Goal: Task Accomplishment & Management: Manage account settings

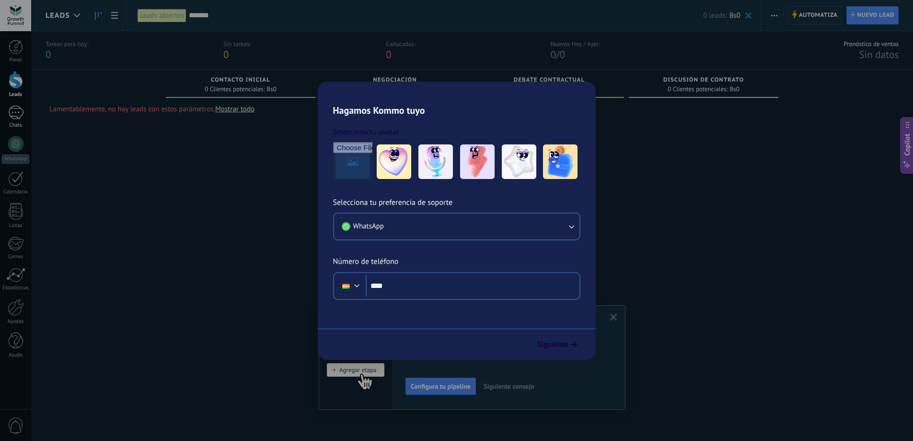
click at [18, 113] on div at bounding box center [15, 112] width 15 height 14
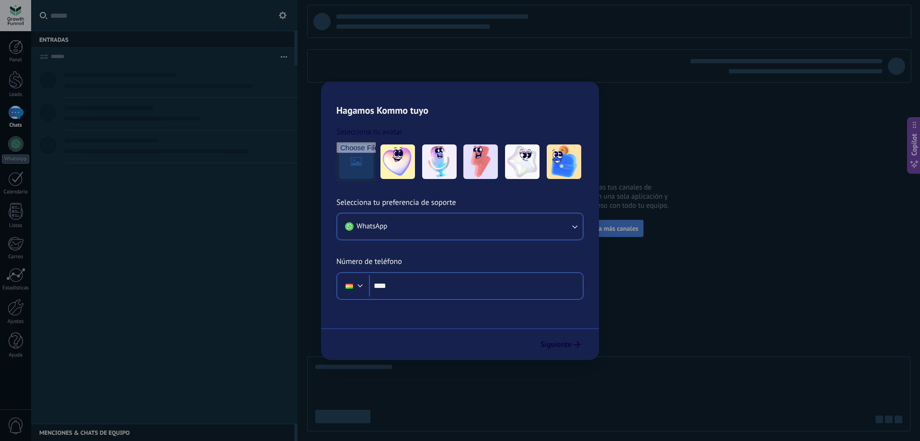
click at [629, 228] on span "Conecta más canales" at bounding box center [609, 228] width 59 height 9
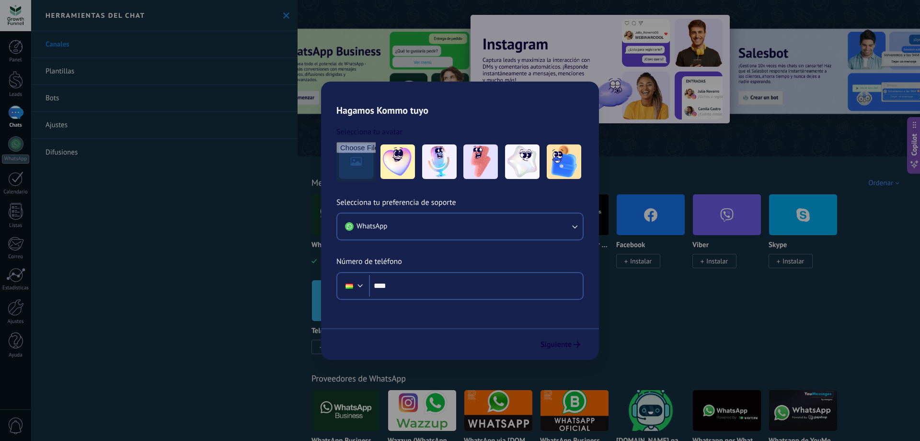
click at [336, 218] on img at bounding box center [346, 214] width 68 height 46
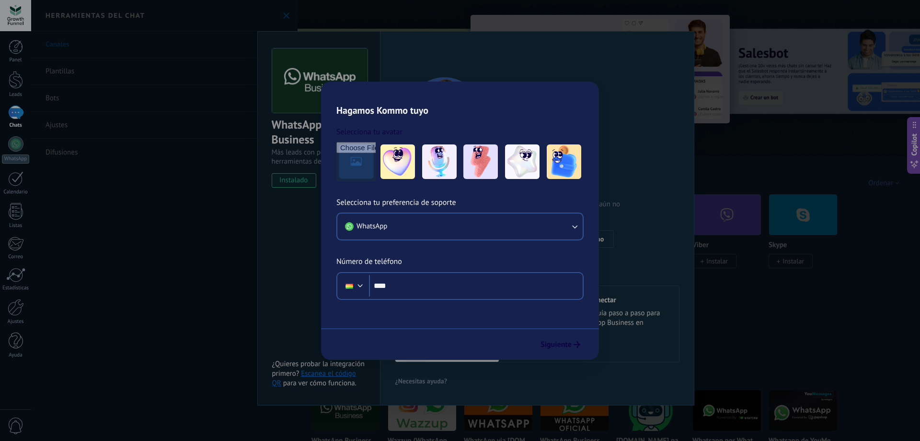
click at [84, 74] on link "Plantillas" at bounding box center [164, 71] width 267 height 27
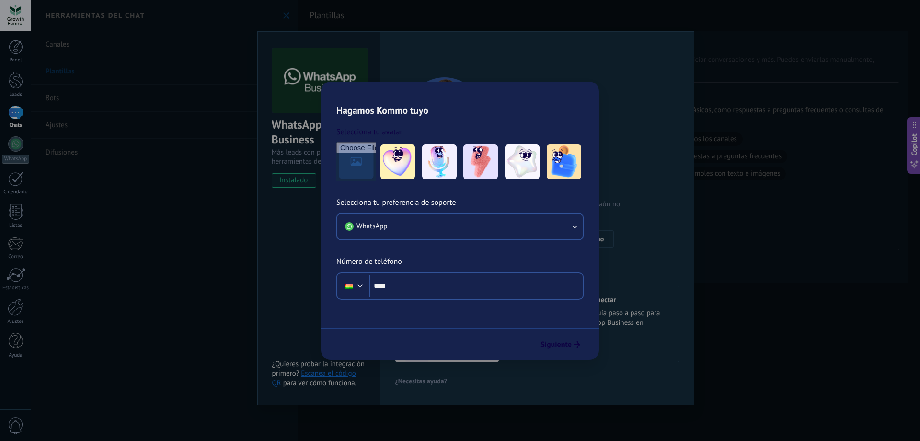
click at [89, 98] on link "Bots" at bounding box center [164, 98] width 267 height 27
click at [407, 119] on div "NPS Bot" at bounding box center [400, 120] width 141 height 18
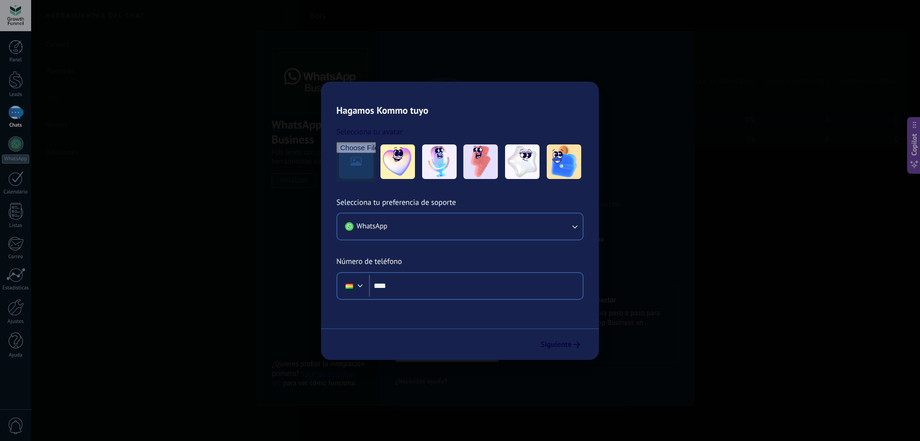
type input "*******"
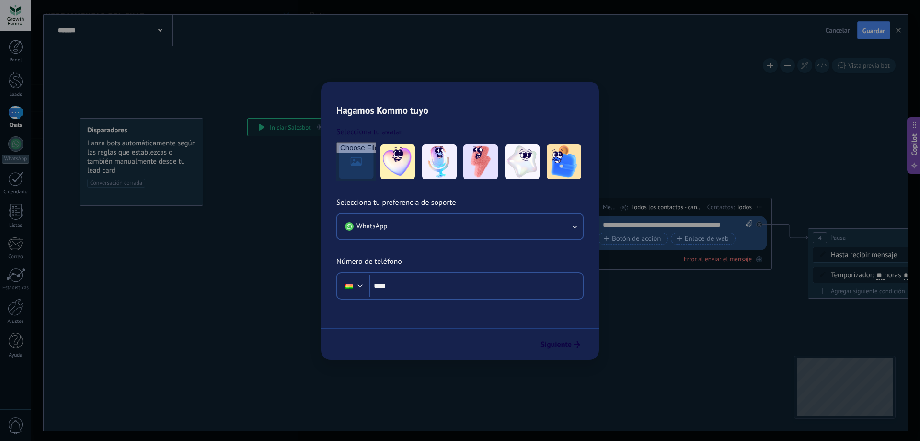
click at [96, 124] on link "Ajustes" at bounding box center [164, 125] width 267 height 27
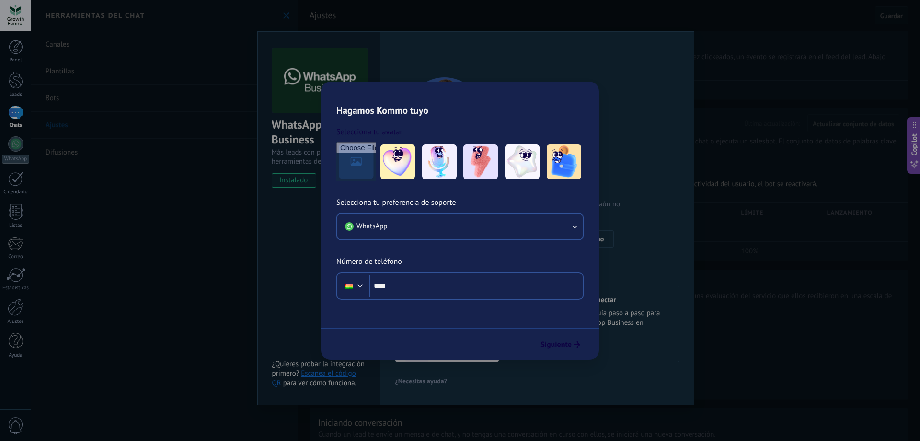
click at [102, 76] on link "Plantillas" at bounding box center [164, 71] width 267 height 27
click at [17, 46] on div at bounding box center [16, 47] width 14 height 14
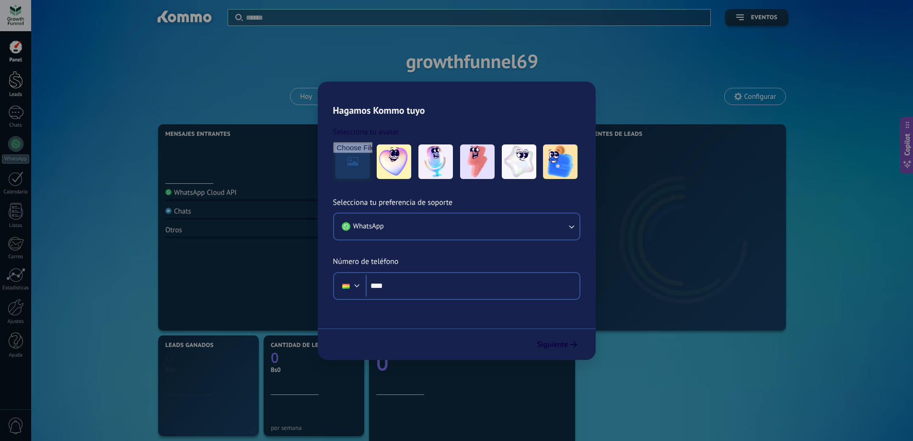
click at [20, 77] on div at bounding box center [16, 80] width 14 height 18
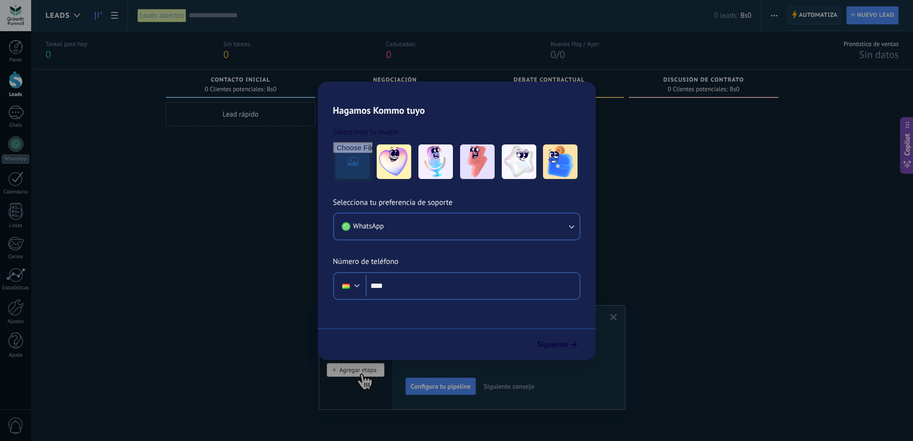
click at [811, 13] on span "Automatiza" at bounding box center [818, 15] width 39 height 17
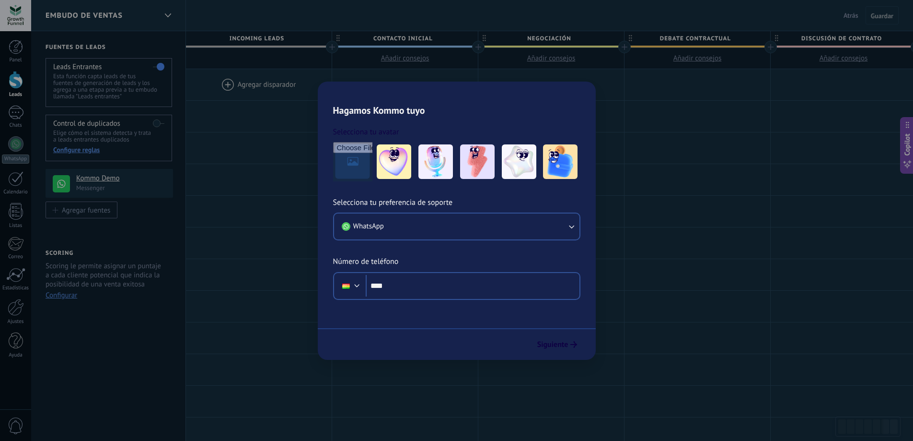
click at [251, 93] on div at bounding box center [259, 84] width 146 height 31
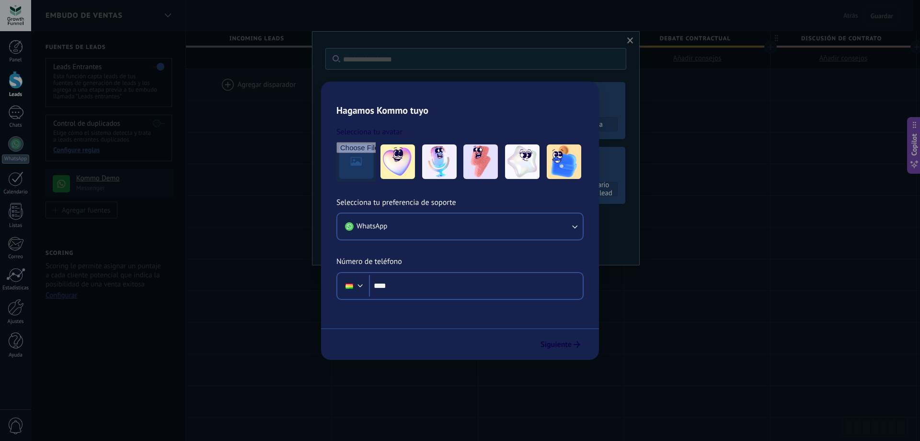
drag, startPoint x: 262, startPoint y: 90, endPoint x: 268, endPoint y: 88, distance: 6.7
click at [266, 88] on div at bounding box center [259, 84] width 146 height 31
drag, startPoint x: 268, startPoint y: 88, endPoint x: 335, endPoint y: 127, distance: 76.7
click at [335, 127] on div "**********" at bounding box center [697, 401] width 1023 height 664
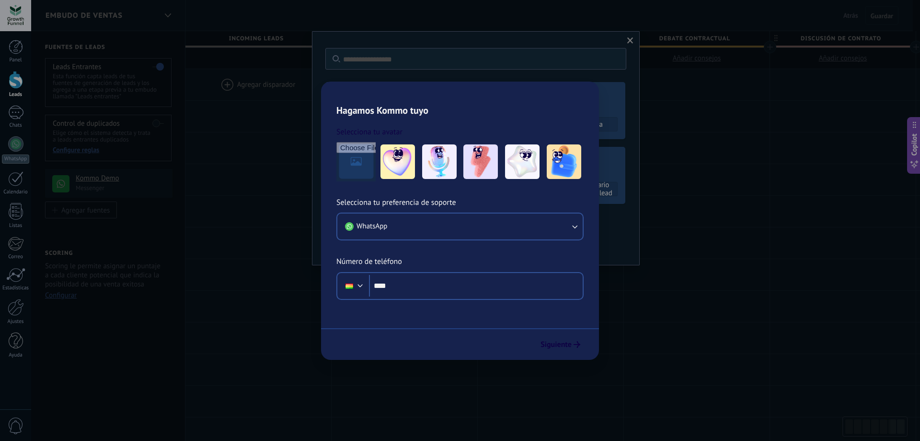
click at [252, 88] on div at bounding box center [259, 84] width 146 height 31
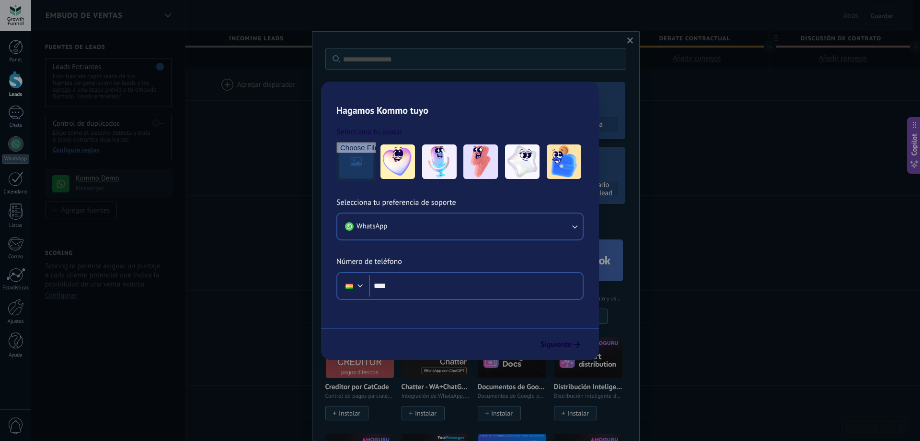
click at [226, 85] on div at bounding box center [259, 84] width 146 height 31
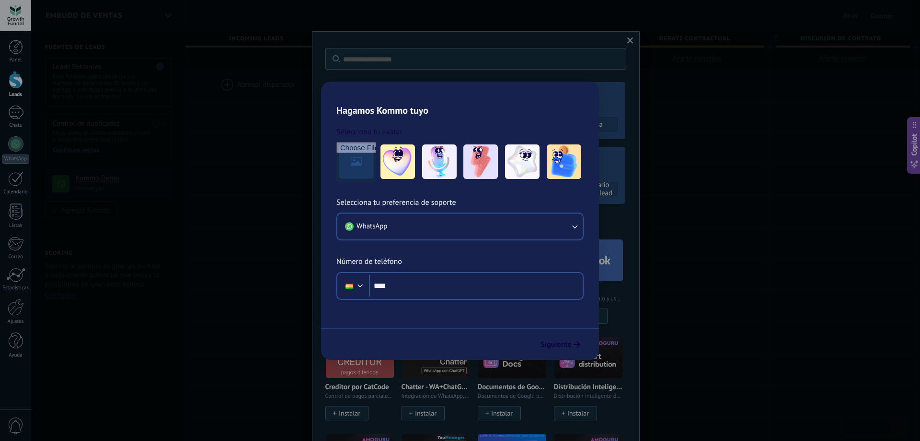
click at [224, 81] on div at bounding box center [259, 84] width 146 height 31
click at [89, 179] on h4 "Kommo Demo" at bounding box center [121, 179] width 90 height 10
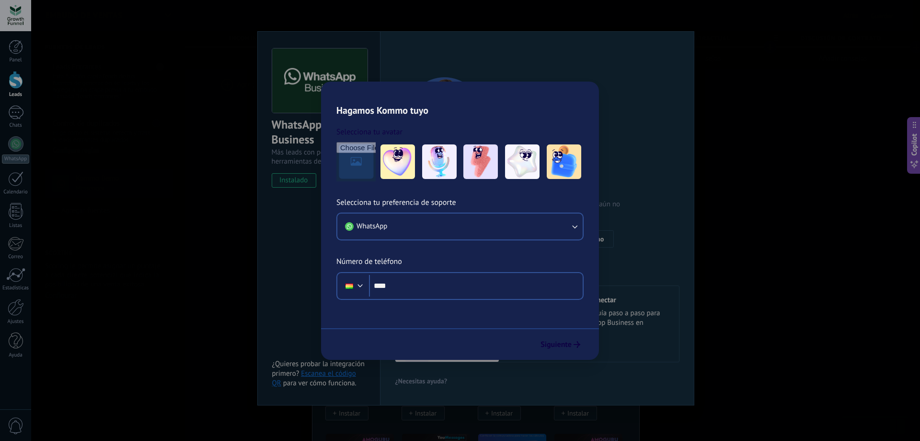
click at [67, 186] on use at bounding box center [60, 183] width 17 height 17
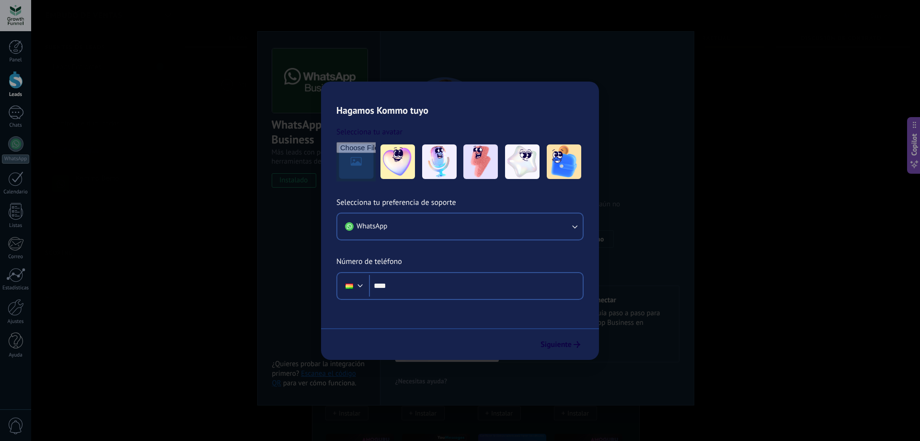
click at [91, 209] on div "Agregar fuentes" at bounding box center [85, 210] width 48 height 8
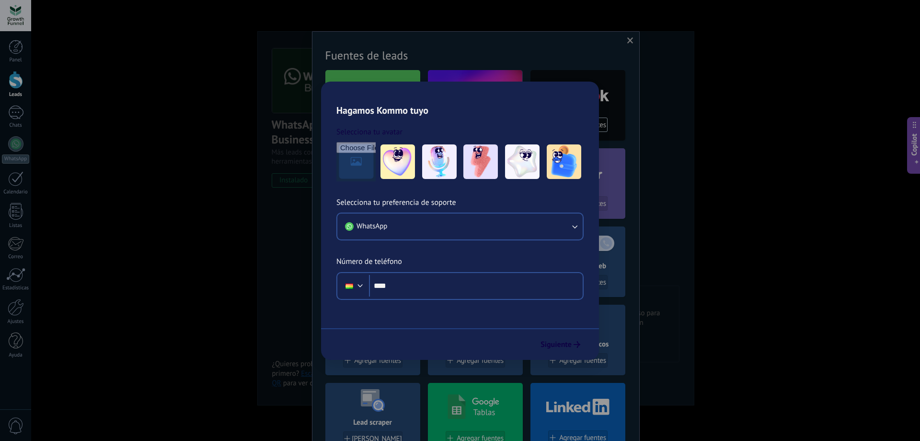
click at [230, 85] on div at bounding box center [259, 84] width 146 height 31
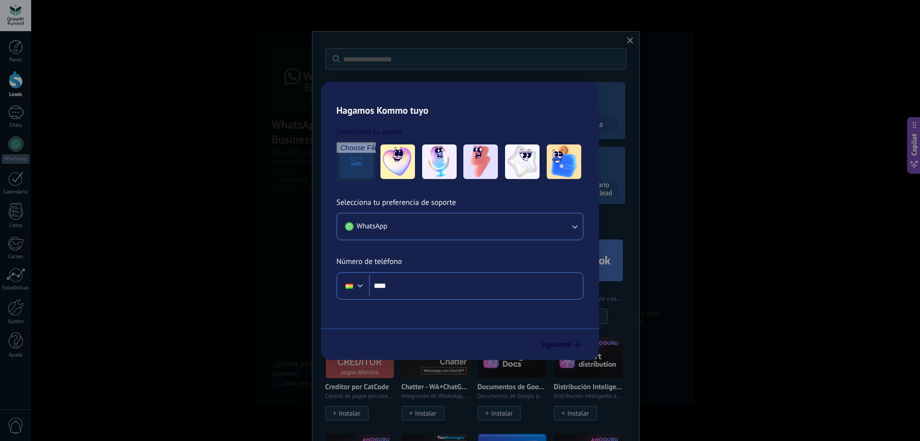
click at [222, 81] on div at bounding box center [259, 84] width 146 height 31
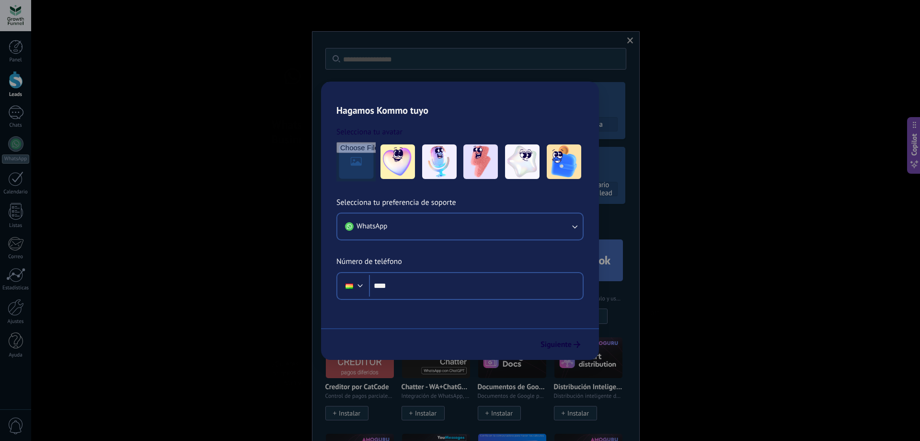
click at [230, 80] on div at bounding box center [259, 84] width 146 height 31
click at [247, 81] on div at bounding box center [259, 84] width 146 height 31
click at [245, 82] on div at bounding box center [259, 84] width 146 height 31
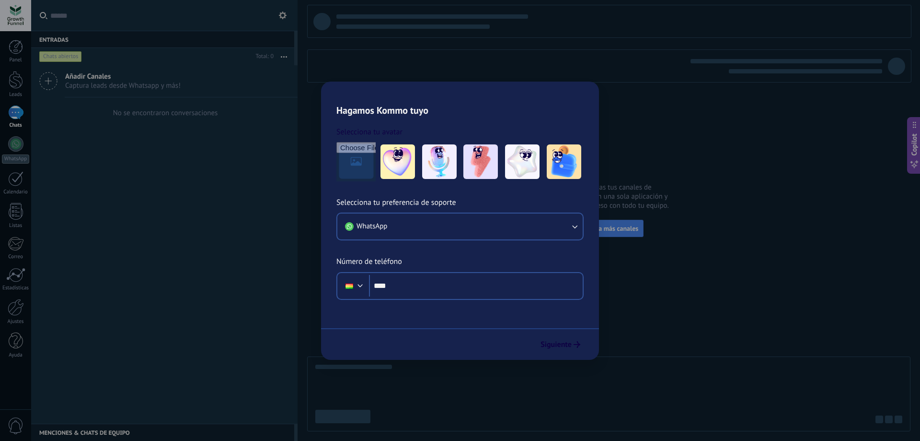
click at [69, 53] on div "Chats abiertos" at bounding box center [60, 57] width 43 height 12
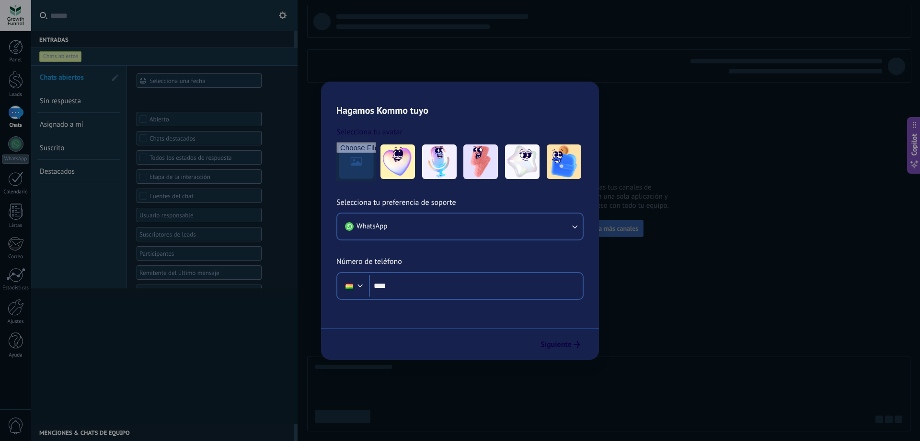
click at [366, 158] on div at bounding box center [460, 220] width 920 height 441
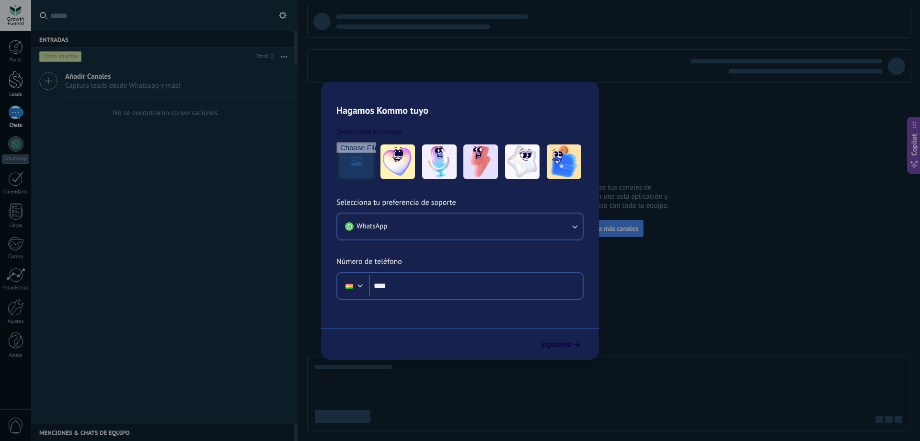
click at [16, 84] on div at bounding box center [16, 80] width 14 height 18
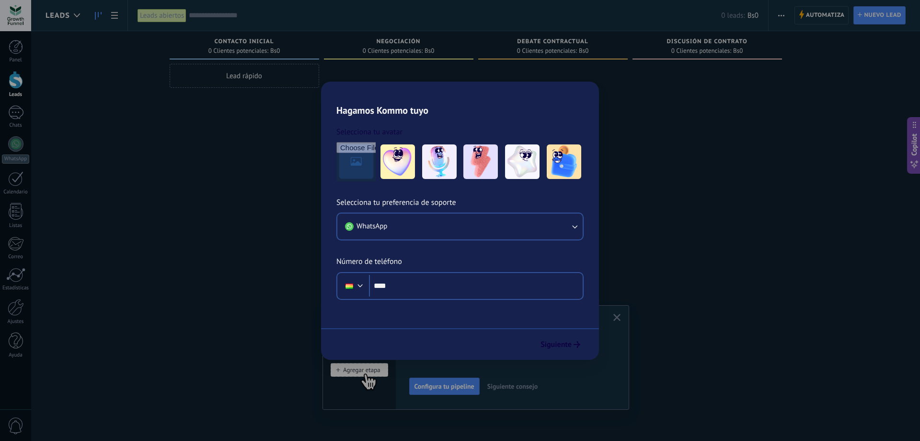
click at [779, 12] on span "button" at bounding box center [782, 15] width 6 height 18
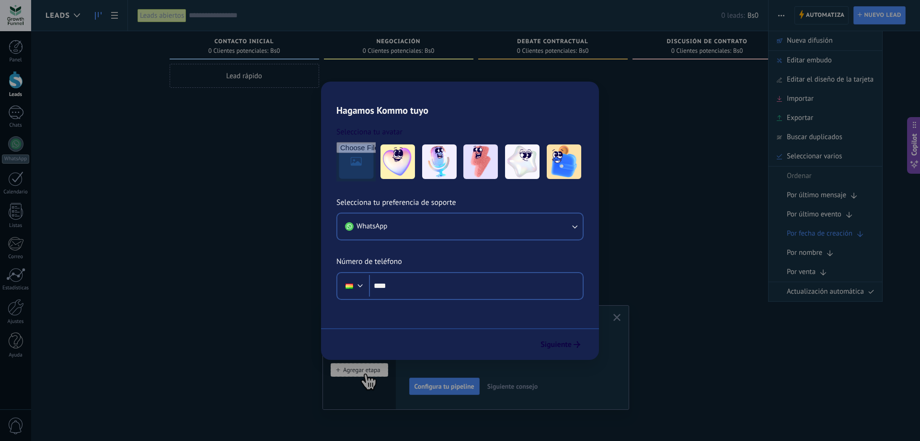
click at [786, 52] on div "Editar embudo" at bounding box center [826, 60] width 114 height 19
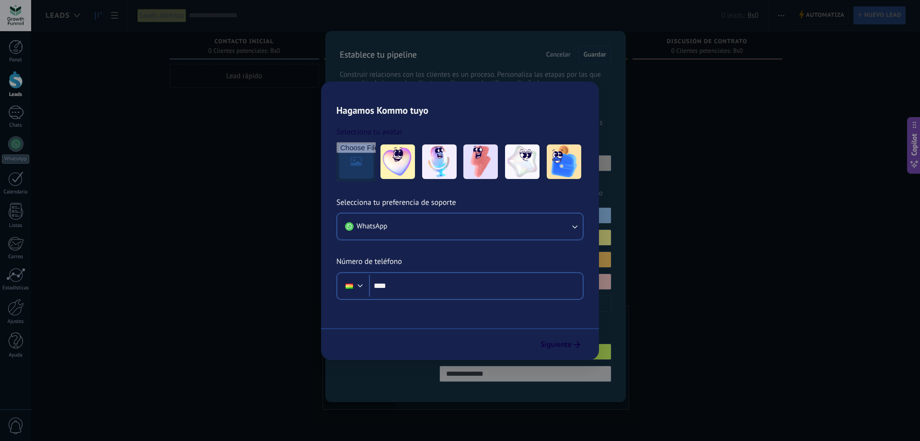
click at [532, 386] on span "Siguiente consejo" at bounding box center [512, 386] width 50 height 7
click at [531, 384] on span "Siguiente consejo" at bounding box center [542, 386] width 50 height 7
click at [531, 384] on span "Siguiente consejo" at bounding box center [513, 386] width 50 height 7
click at [623, 319] on div "Adapta tu flujo de trabajo Puedes crear varios pipelines adaptados a tus proces…" at bounding box center [476, 357] width 307 height 105
click at [617, 320] on icon "button" at bounding box center [617, 317] width 7 height 7
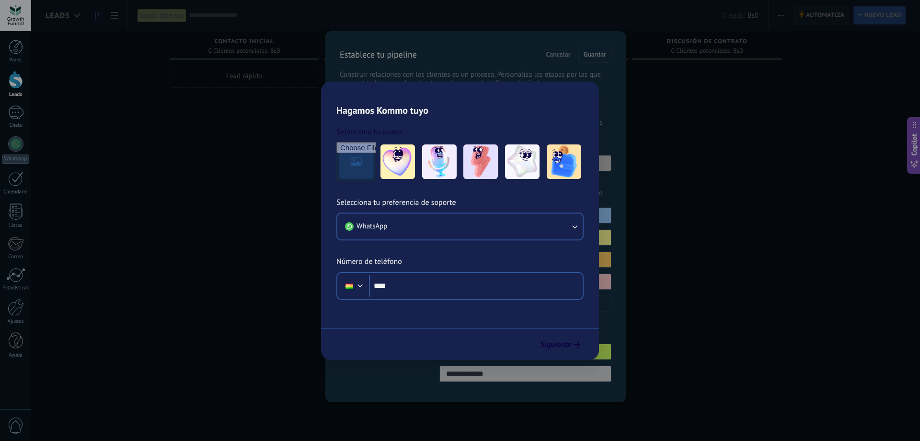
click at [816, 14] on span "Automatiza" at bounding box center [825, 15] width 39 height 17
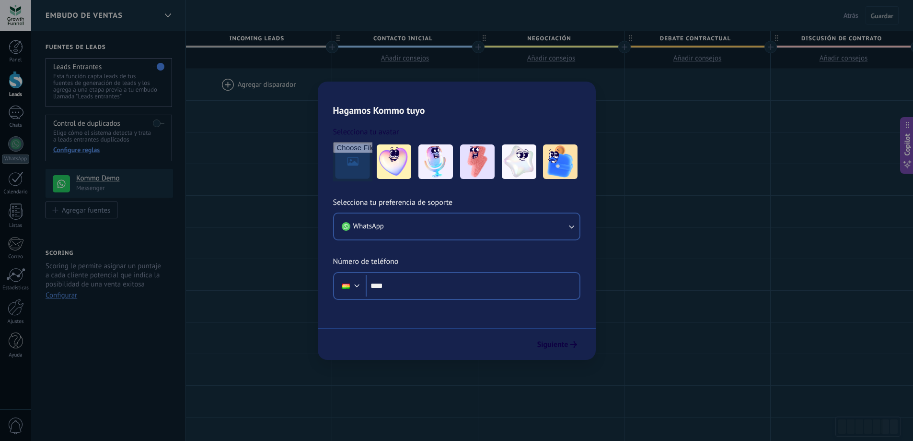
drag, startPoint x: 120, startPoint y: 159, endPoint x: 239, endPoint y: 81, distance: 142.3
click at [239, 81] on div "Fuentes de leads Leads Entrantes Esta función capta leads de tus fuentes de gen…" at bounding box center [620, 383] width 1178 height 705
drag, startPoint x: 238, startPoint y: 82, endPoint x: 233, endPoint y: 81, distance: 4.8
click at [238, 82] on div at bounding box center [259, 84] width 146 height 31
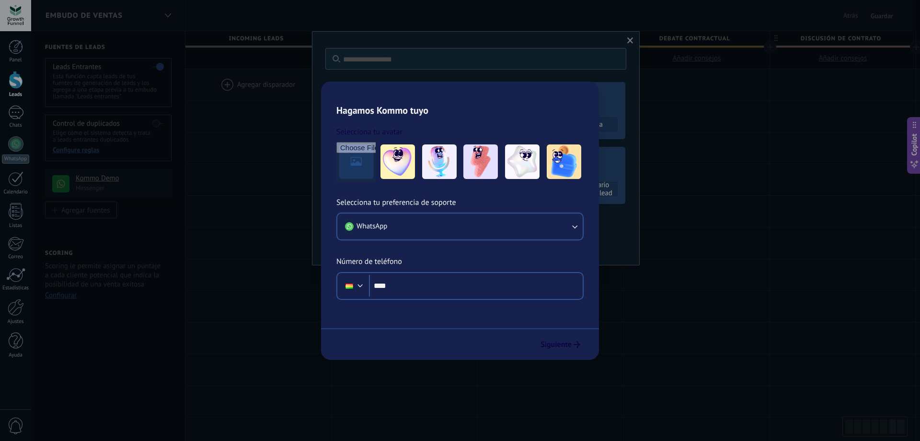
click at [228, 79] on div at bounding box center [259, 84] width 146 height 31
click at [222, 80] on div at bounding box center [259, 84] width 146 height 31
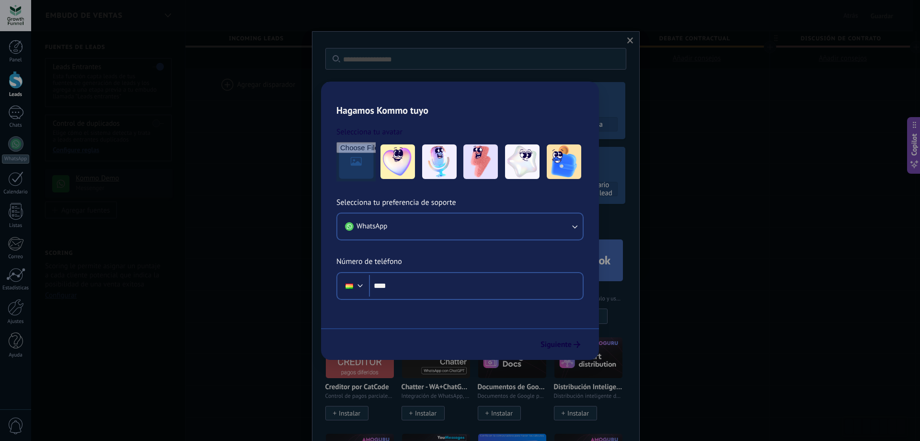
click at [152, 122] on label at bounding box center [158, 123] width 12 height 15
click at [158, 122] on label at bounding box center [158, 123] width 12 height 15
click at [365, 89] on div at bounding box center [405, 84] width 146 height 31
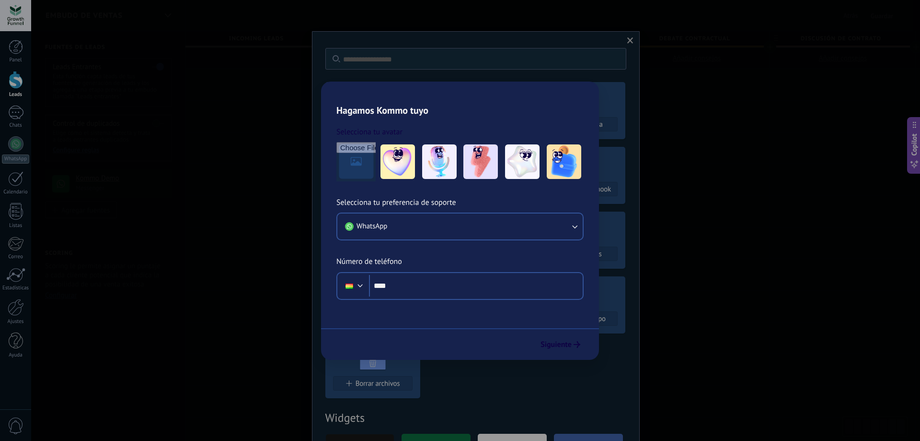
click at [369, 84] on div at bounding box center [405, 84] width 146 height 31
click at [371, 80] on div at bounding box center [405, 84] width 146 height 31
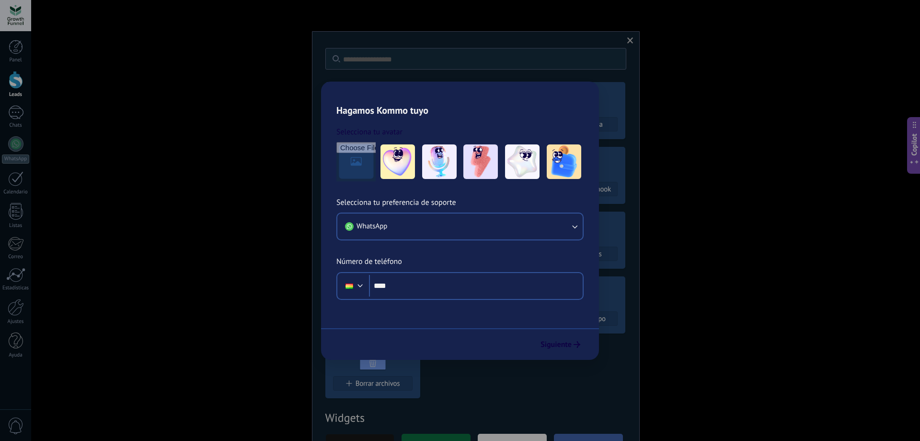
click at [224, 82] on div at bounding box center [259, 84] width 146 height 31
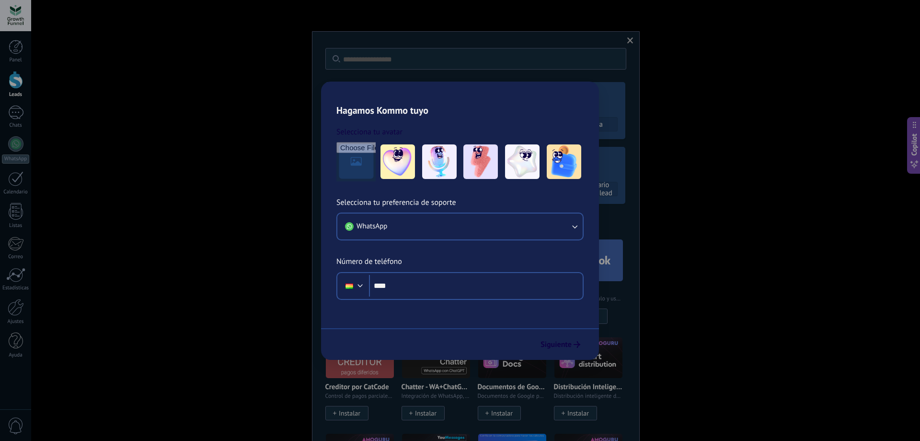
click at [224, 82] on div at bounding box center [259, 84] width 146 height 31
click at [150, 22] on div "Embudo de ventas" at bounding box center [101, 15] width 111 height 31
click at [69, 185] on use at bounding box center [61, 183] width 17 height 17
click at [70, 205] on button "Agregar fuentes" at bounding box center [82, 209] width 72 height 17
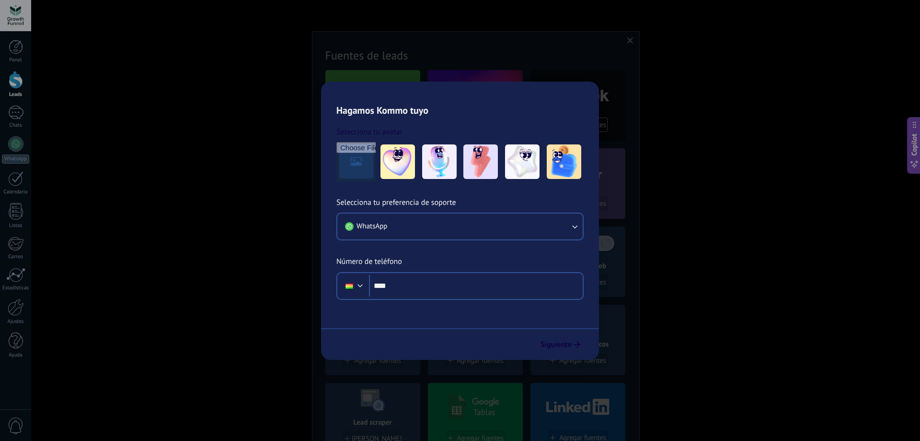
click at [76, 207] on div "Agregar fuentes" at bounding box center [86, 210] width 48 height 8
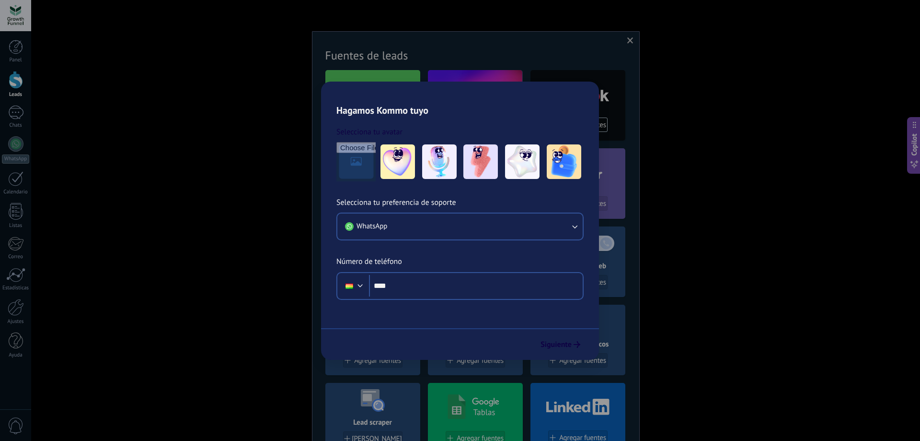
click at [93, 214] on div "Agregar fuentes" at bounding box center [86, 210] width 48 height 8
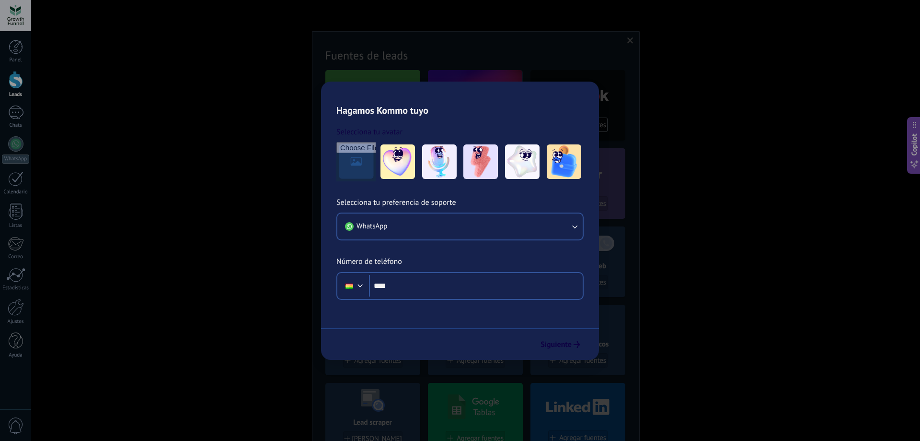
click at [93, 214] on div "Agregar fuentes" at bounding box center [86, 210] width 48 height 8
click at [99, 176] on h4 "Kommo Demo" at bounding box center [121, 179] width 90 height 10
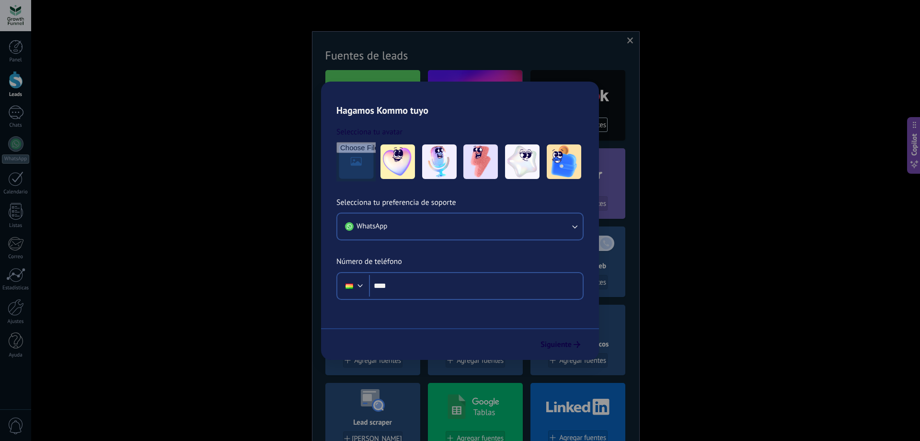
click at [100, 176] on h4 "Kommo Demo" at bounding box center [121, 179] width 90 height 10
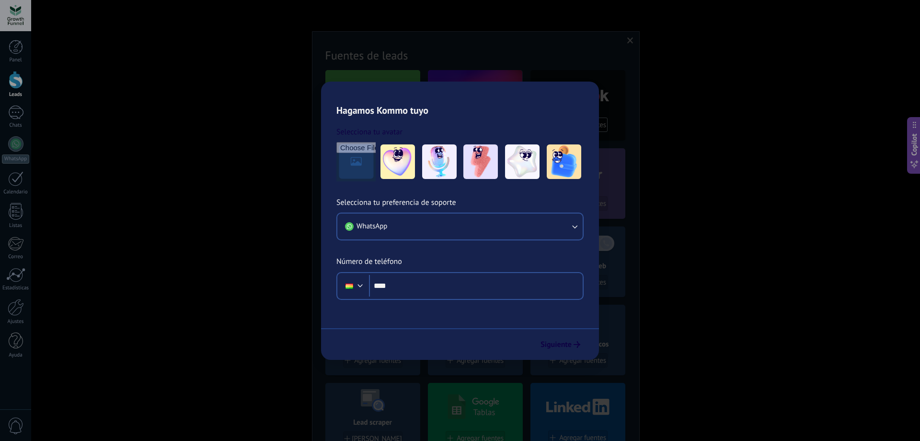
click at [100, 177] on h4 "Kommo Demo" at bounding box center [121, 179] width 90 height 10
click at [63, 183] on use at bounding box center [61, 183] width 17 height 17
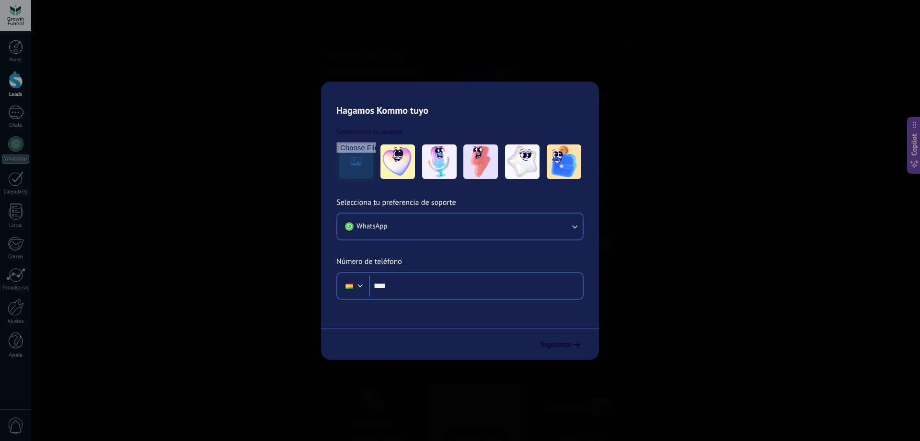
click at [63, 183] on use at bounding box center [61, 183] width 17 height 17
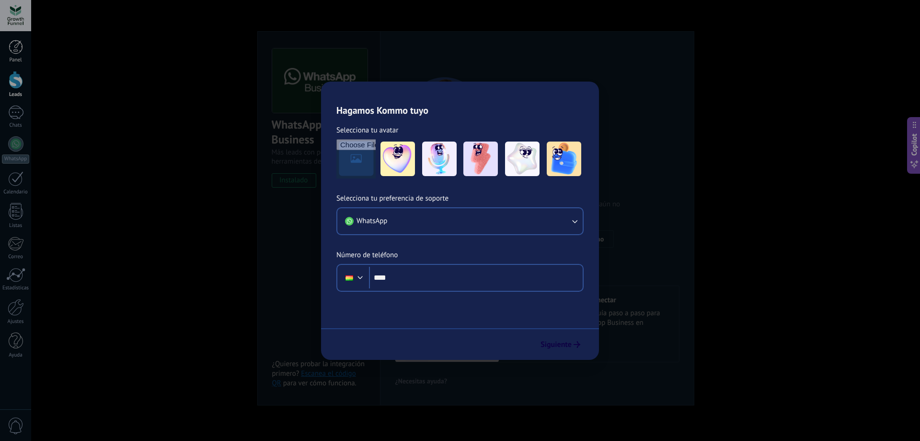
click at [20, 49] on div at bounding box center [16, 47] width 14 height 14
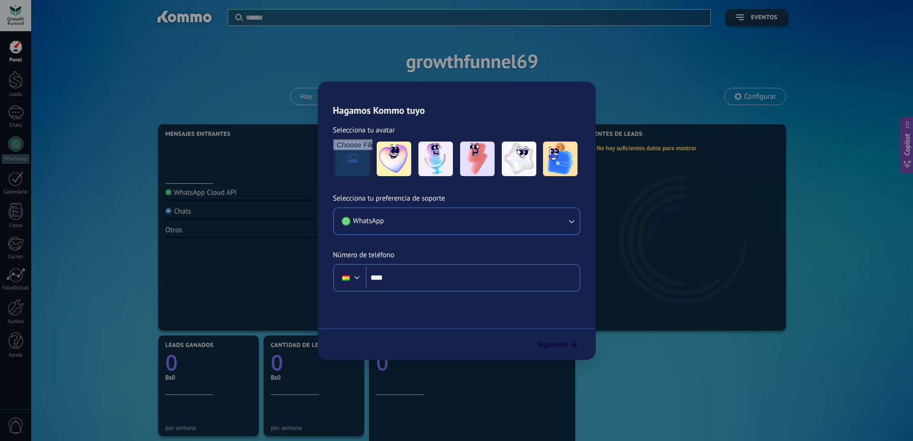
click at [14, 12] on div at bounding box center [15, 15] width 31 height 31
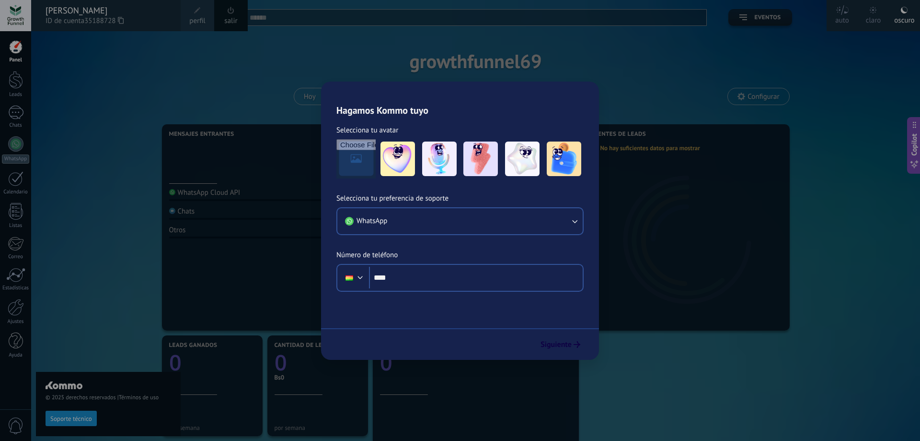
click at [14, 12] on div at bounding box center [15, 15] width 31 height 31
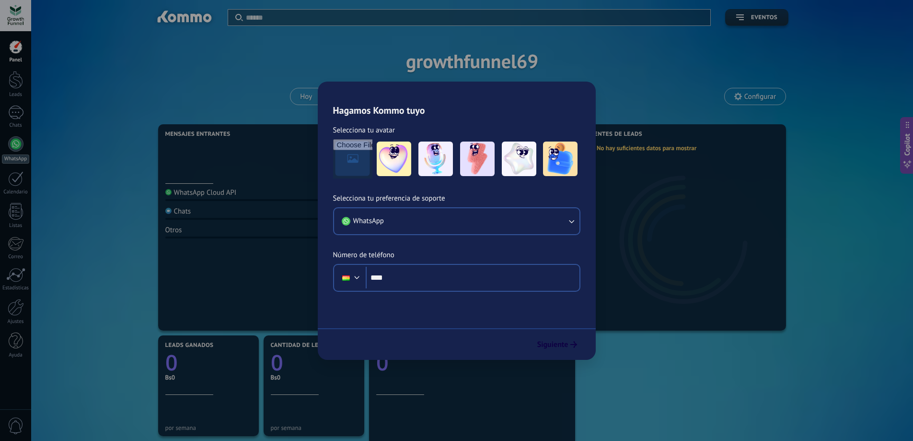
click at [11, 149] on div at bounding box center [15, 143] width 15 height 15
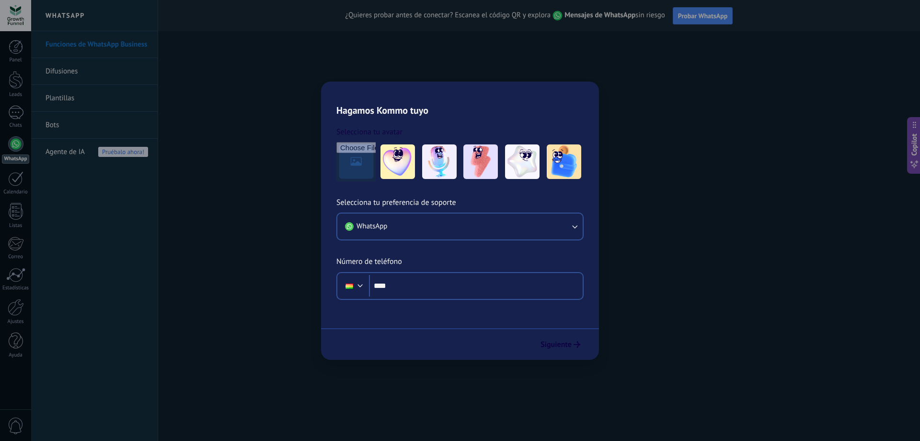
click at [684, 6] on div "¿Quieres probar antes de conectar? Escanea el código QR y explora Mensajes de W…" at bounding box center [539, 15] width 762 height 31
click at [688, 18] on span "Probar WhatsApp" at bounding box center [703, 16] width 50 height 9
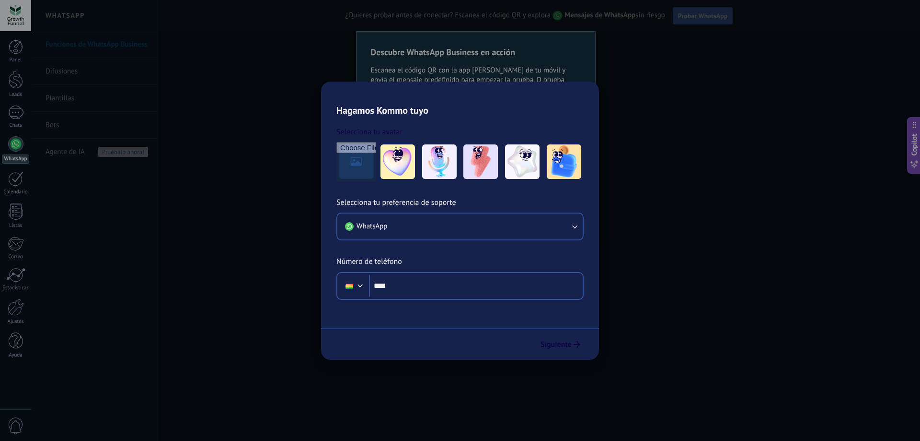
click at [688, 18] on span "Probar WhatsApp" at bounding box center [703, 16] width 50 height 9
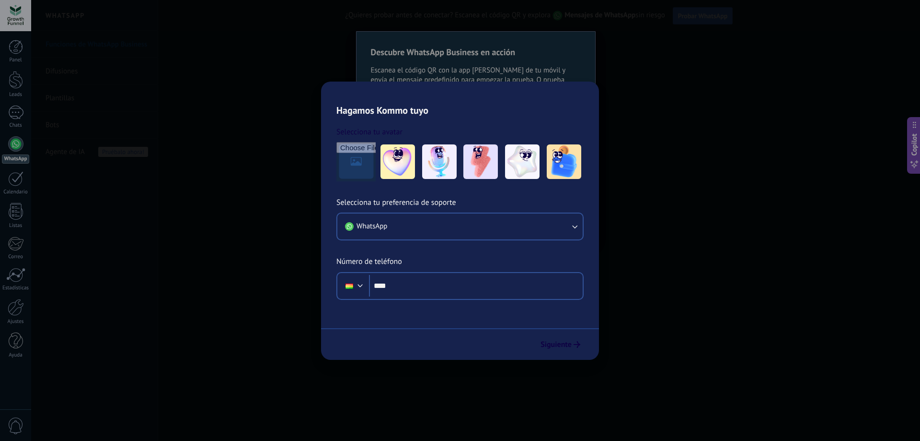
click at [18, 11] on div at bounding box center [15, 15] width 31 height 31
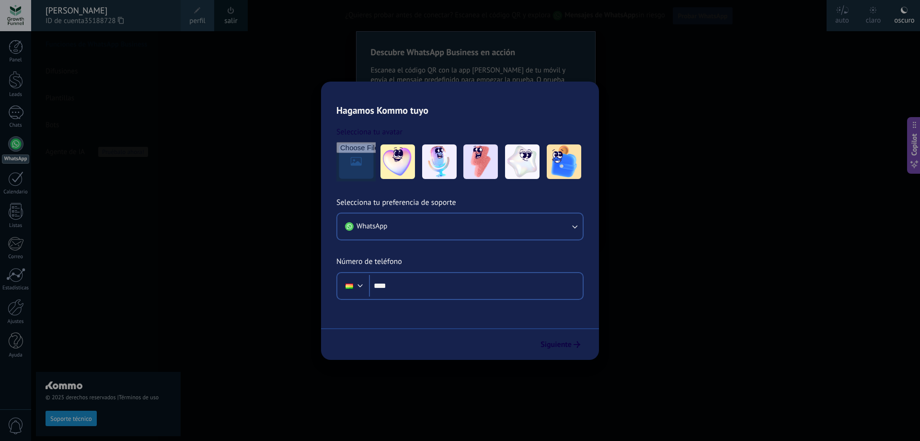
click at [236, 16] on link "salir" at bounding box center [230, 21] width 13 height 11
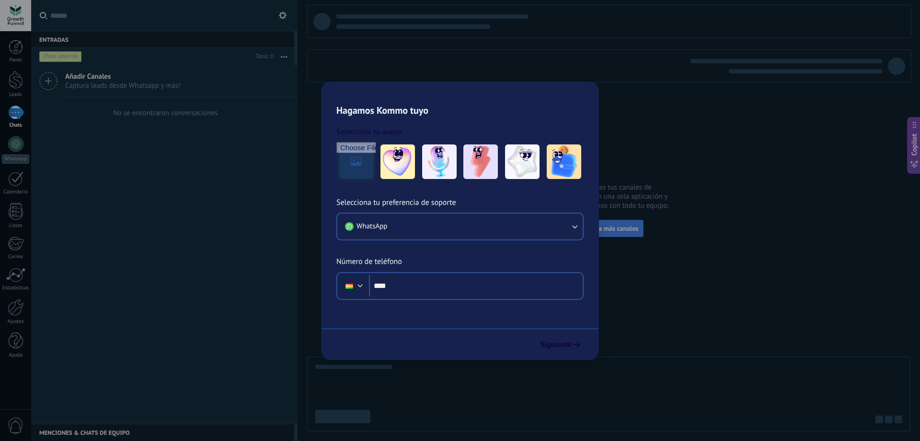
click at [17, 115] on div at bounding box center [15, 112] width 15 height 14
click at [21, 84] on div at bounding box center [16, 80] width 14 height 18
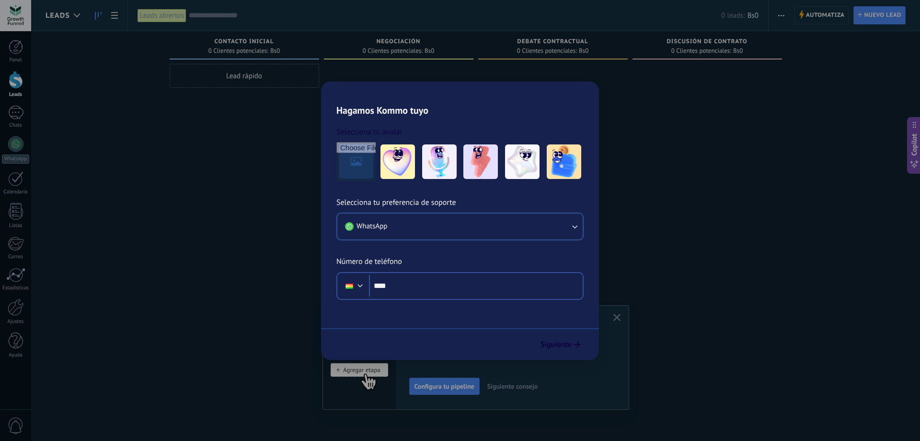
click at [619, 314] on use "button" at bounding box center [617, 317] width 7 height 7
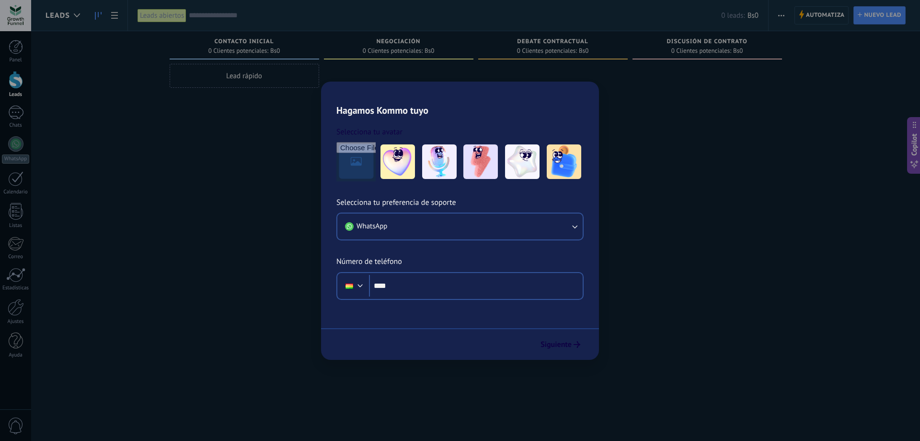
click at [228, 76] on div "Lead rápido" at bounding box center [245, 76] width 150 height 24
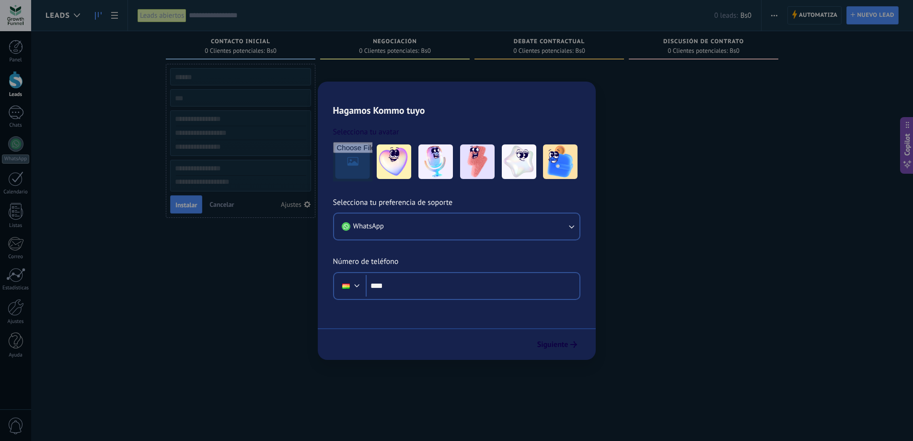
click at [362, 121] on div at bounding box center [395, 221] width 150 height 315
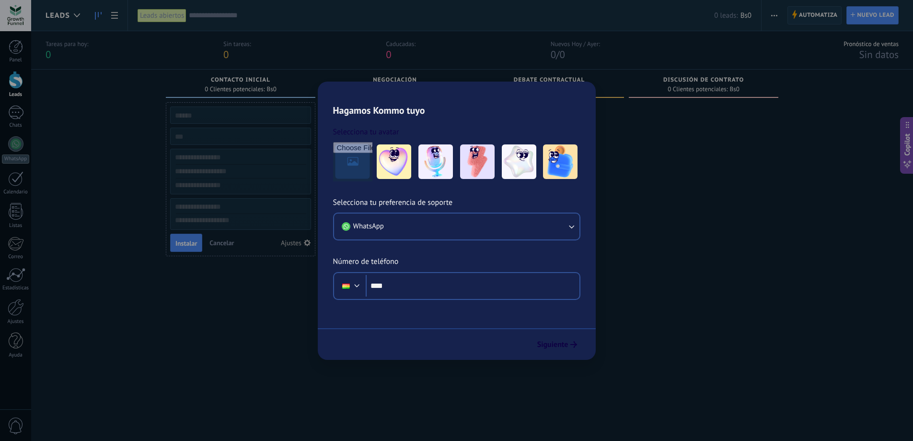
click at [833, 18] on span "Automatiza" at bounding box center [818, 15] width 39 height 17
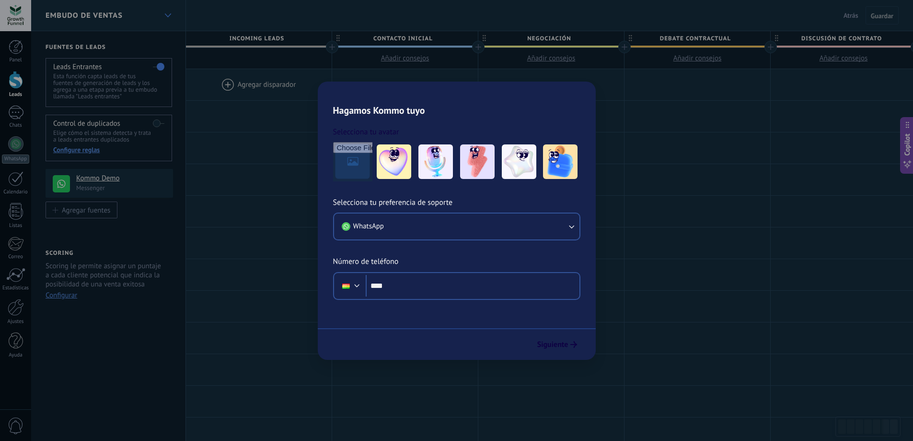
click at [170, 13] on div at bounding box center [168, 15] width 16 height 19
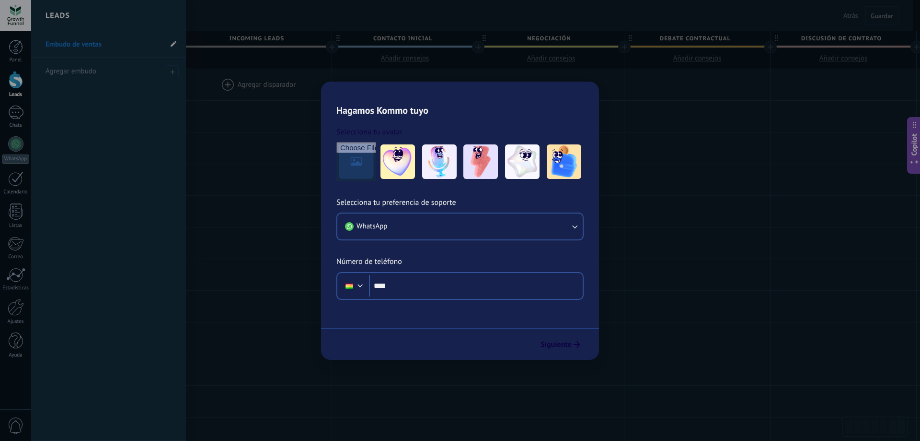
click at [173, 46] on icon at bounding box center [174, 44] width 6 height 6
click at [342, 155] on div at bounding box center [491, 220] width 920 height 441
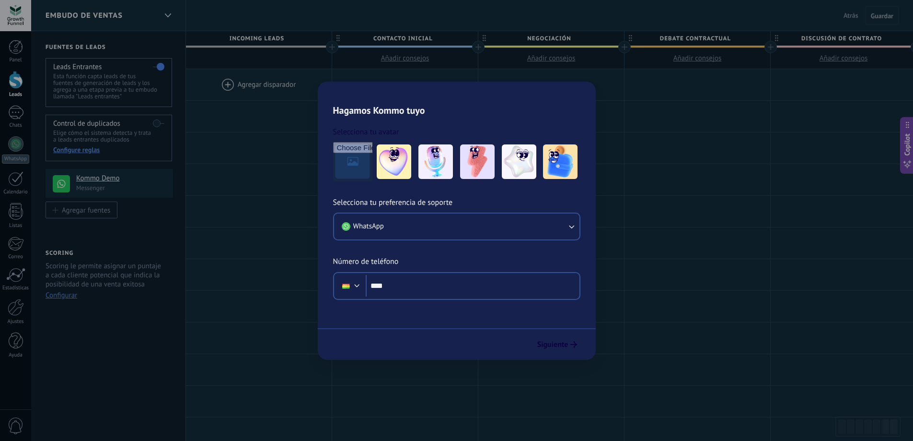
click at [229, 85] on div at bounding box center [259, 84] width 146 height 31
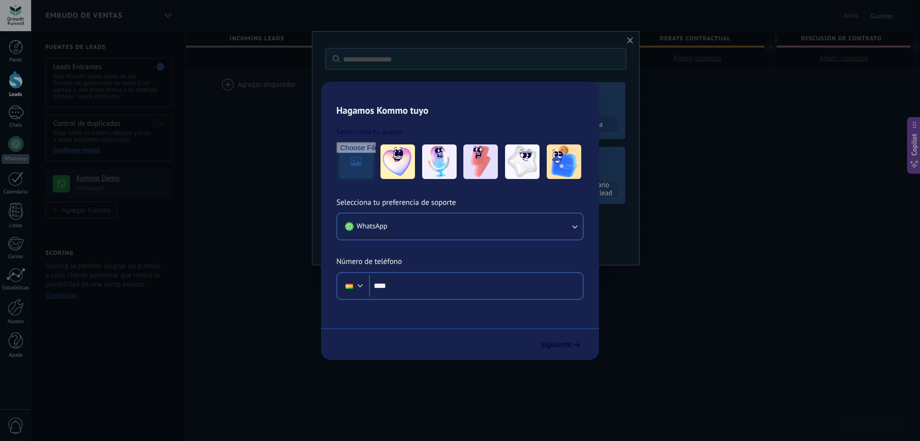
click at [226, 85] on div at bounding box center [259, 84] width 146 height 31
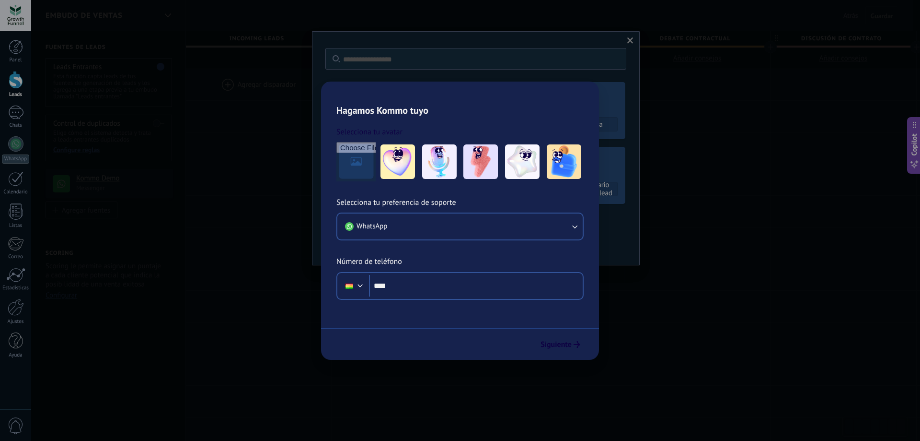
click at [226, 83] on div at bounding box center [259, 84] width 146 height 31
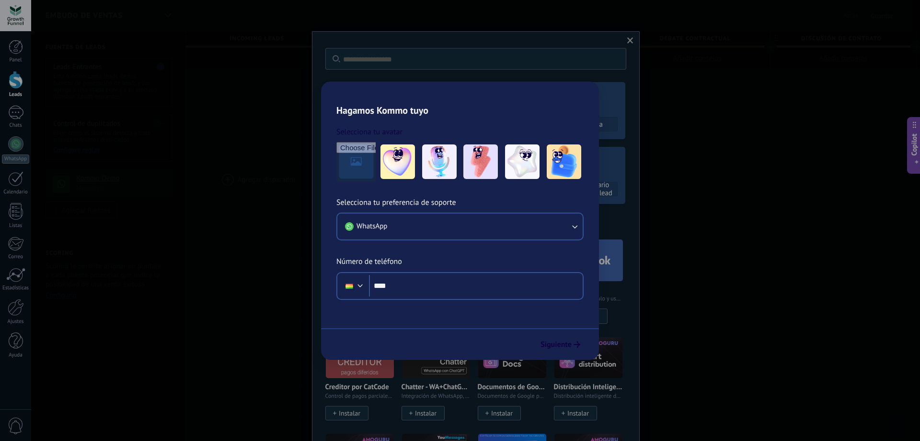
drag, startPoint x: 226, startPoint y: 82, endPoint x: 254, endPoint y: 167, distance: 89.7
click at [253, 166] on div "**********" at bounding box center [697, 401] width 1023 height 664
drag, startPoint x: 243, startPoint y: 152, endPoint x: 279, endPoint y: 97, distance: 65.7
click at [248, 116] on div "**********" at bounding box center [697, 401] width 1023 height 664
drag, startPoint x: 342, startPoint y: 97, endPoint x: 421, endPoint y: 85, distance: 79.5
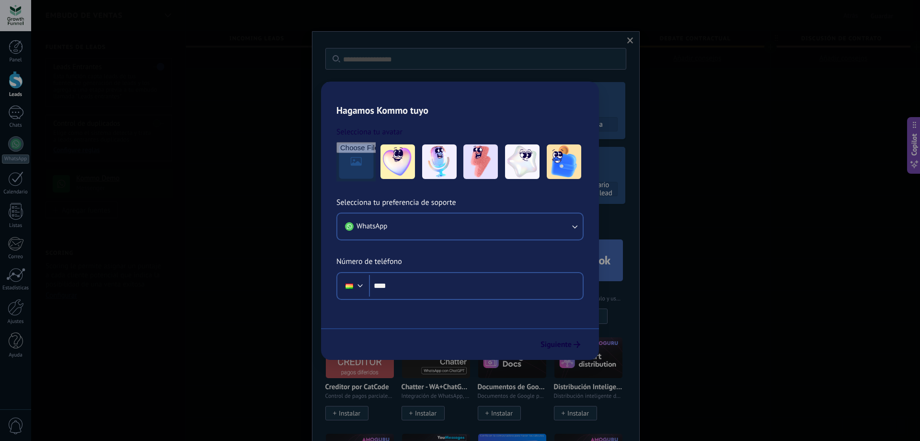
click at [358, 95] on div at bounding box center [405, 84] width 146 height 31
click at [427, 81] on div at bounding box center [405, 84] width 146 height 31
click at [434, 81] on div at bounding box center [405, 84] width 146 height 31
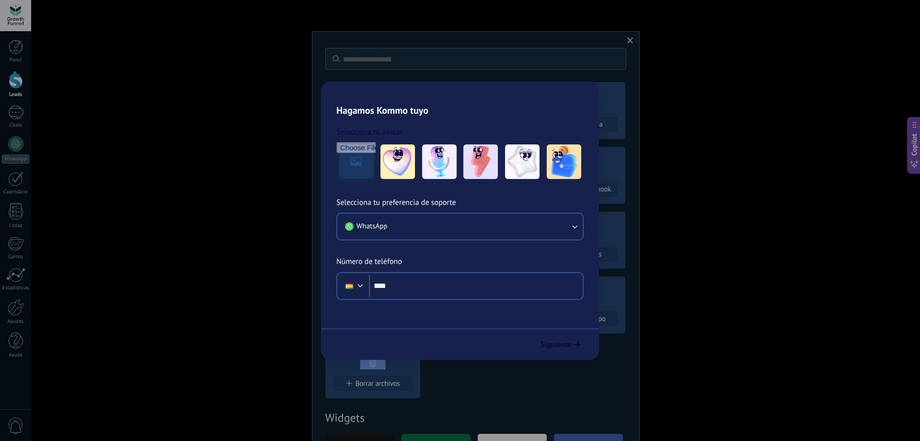
drag, startPoint x: 372, startPoint y: 83, endPoint x: 383, endPoint y: 85, distance: 10.8
click at [373, 83] on div at bounding box center [405, 84] width 146 height 31
click at [465, 52] on button "Añadir consejos" at bounding box center [405, 58] width 146 height 21
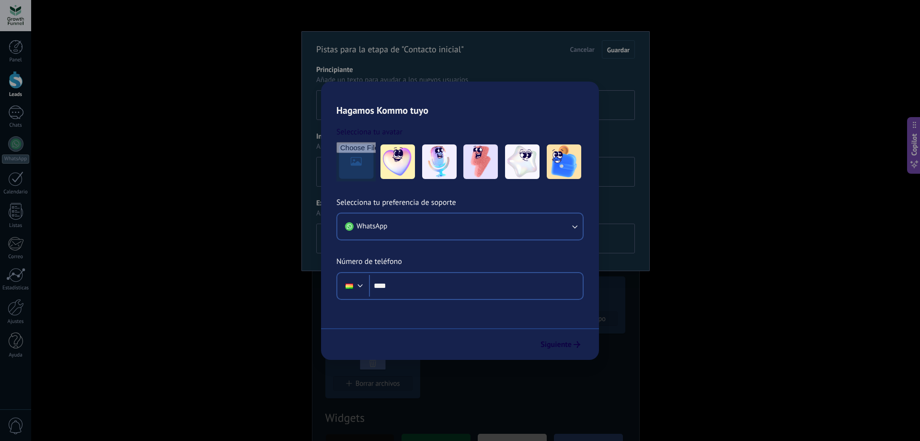
click at [474, 48] on div at bounding box center [478, 47] width 12 height 12
click at [225, 46] on leads "Incoming leads" at bounding box center [188, 39] width 146 height 16
drag, startPoint x: 171, startPoint y: 41, endPoint x: 179, endPoint y: 38, distance: 9.0
click at [171, 41] on span "Incoming leads" at bounding box center [185, 38] width 141 height 15
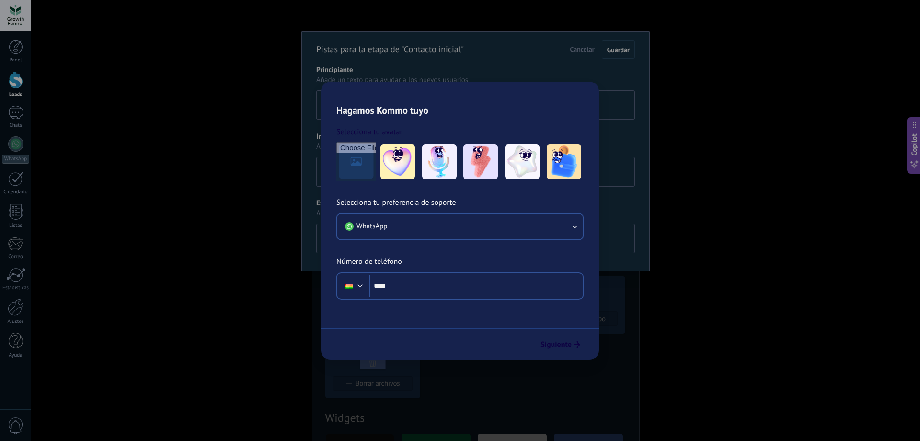
scroll to position [0, 70]
click at [266, 45] on span "Contacto inicial" at bounding box center [332, 38] width 141 height 15
click at [265, 46] on div at bounding box center [262, 47] width 12 height 12
click at [317, 39] on icon at bounding box center [317, 38] width 5 height 6
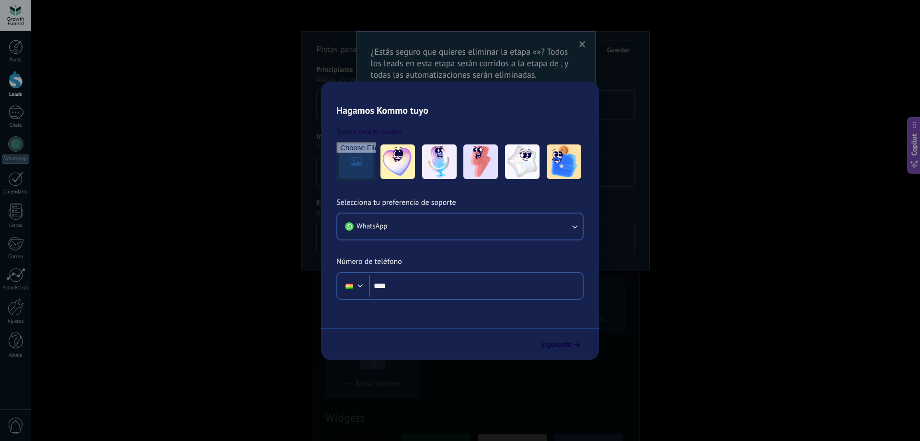
click at [848, 17] on span "Cancelar" at bounding box center [846, 15] width 24 height 9
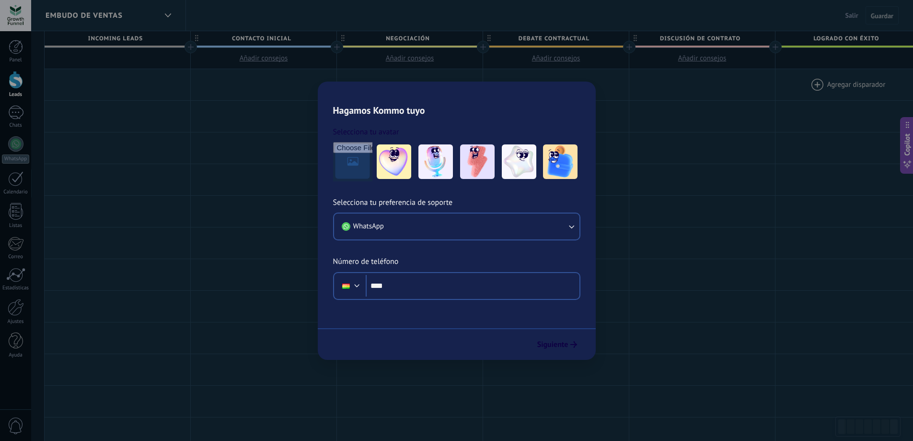
click at [810, 82] on div at bounding box center [849, 84] width 146 height 31
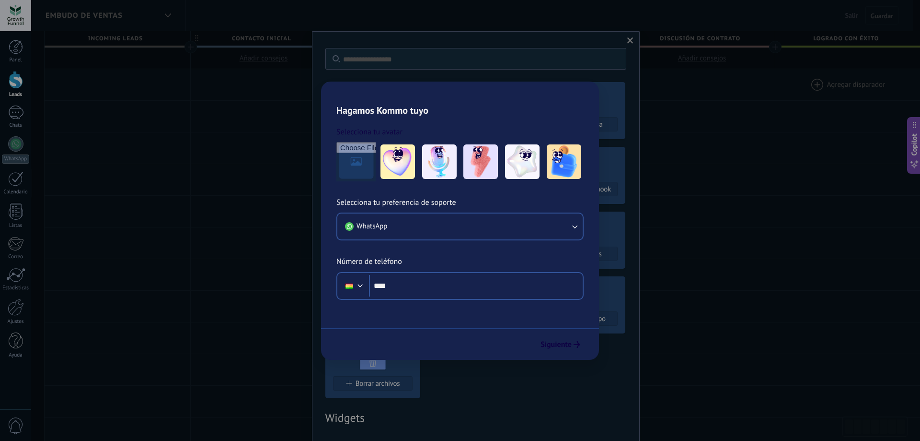
click at [818, 81] on div at bounding box center [849, 84] width 146 height 31
click at [816, 82] on div at bounding box center [848, 84] width 146 height 31
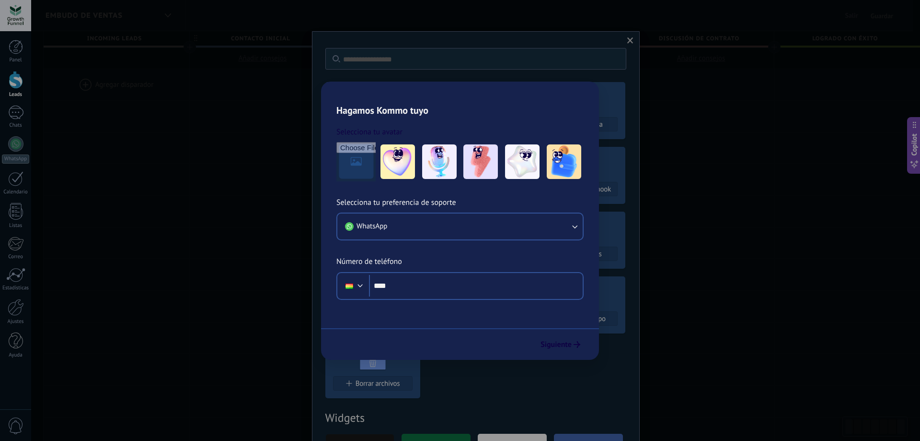
click at [858, 422] on div at bounding box center [875, 426] width 46 height 16
click at [869, 430] on div at bounding box center [875, 426] width 46 height 16
drag, startPoint x: 869, startPoint y: 429, endPoint x: 521, endPoint y: 270, distance: 382.3
click at [721, 332] on body ".abccls-1,.abccls-2{fill-rule:evenodd}.abccls-2{fill:#fff} .abfcls-1{fill:none}…" at bounding box center [460, 220] width 920 height 441
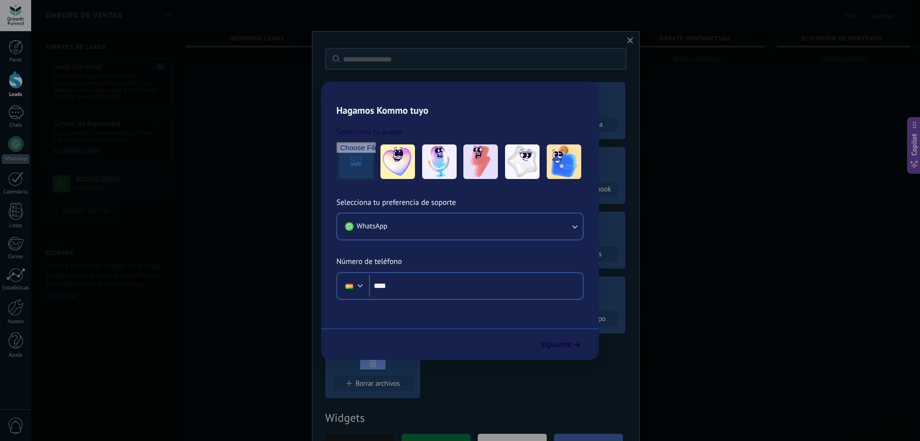
drag, startPoint x: 321, startPoint y: 200, endPoint x: 486, endPoint y: 244, distance: 170.6
click at [549, 234] on div "**********" at bounding box center [697, 401] width 1023 height 664
click at [99, 177] on h4 "Kommo Demo" at bounding box center [121, 179] width 90 height 10
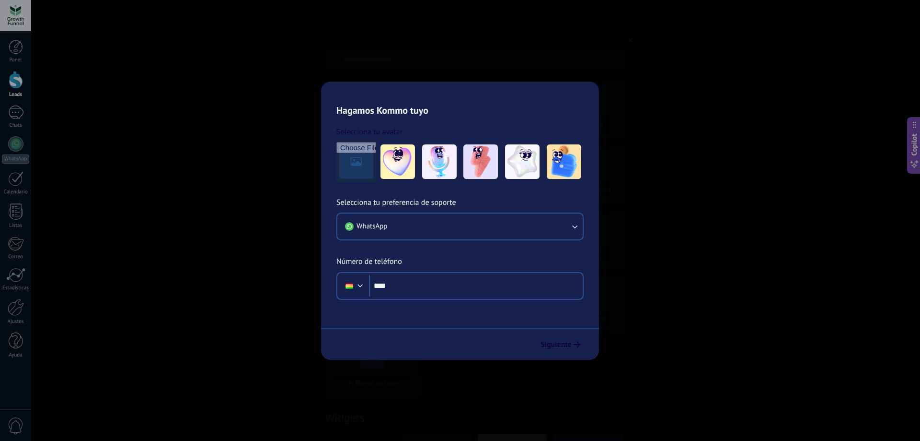
drag, startPoint x: 97, startPoint y: 180, endPoint x: 259, endPoint y: 81, distance: 190.7
click at [260, 80] on div "Fuentes de leads Leads Entrantes Esta función capta leads de tus fuentes de gen…" at bounding box center [620, 382] width 1178 height 702
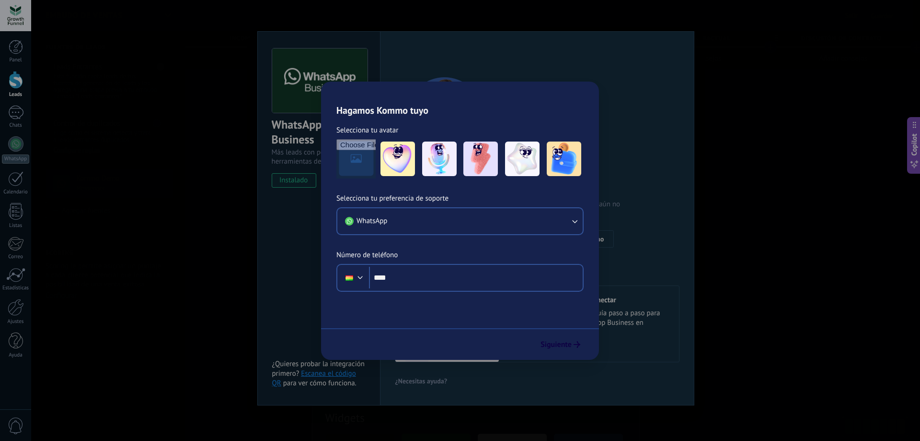
drag, startPoint x: 242, startPoint y: 85, endPoint x: 347, endPoint y: 145, distance: 121.3
click at [349, 144] on div "**********" at bounding box center [697, 401] width 1023 height 664
click at [66, 203] on button "Agregar fuentes" at bounding box center [82, 209] width 72 height 17
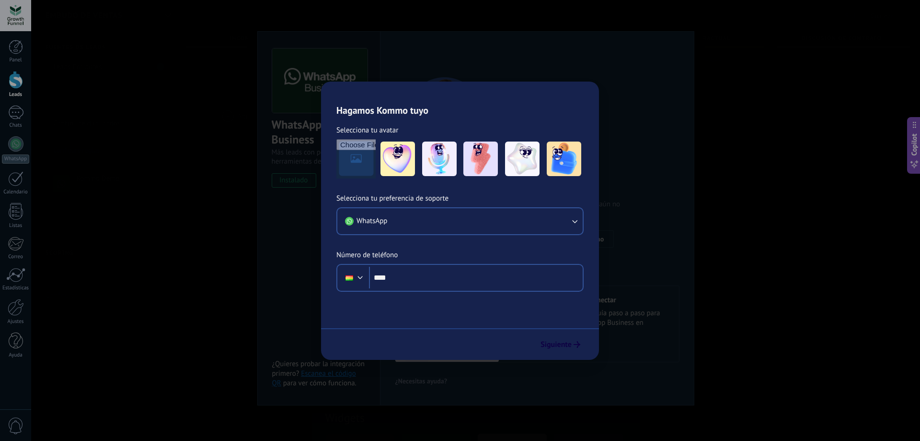
drag, startPoint x: 76, startPoint y: 208, endPoint x: 200, endPoint y: 129, distance: 147.1
click at [190, 131] on div "Fuentes de leads Leads Entrantes Esta función capta leads de tus fuentes de gen…" at bounding box center [620, 382] width 1178 height 702
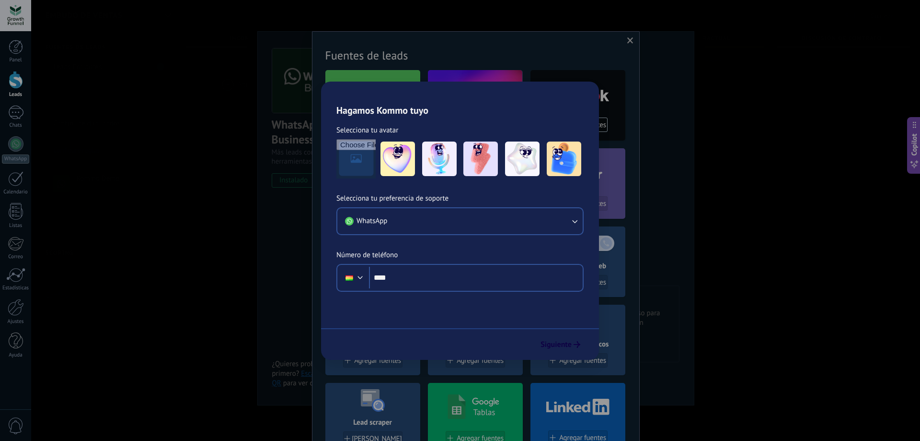
click at [158, 66] on label at bounding box center [159, 66] width 12 height 15
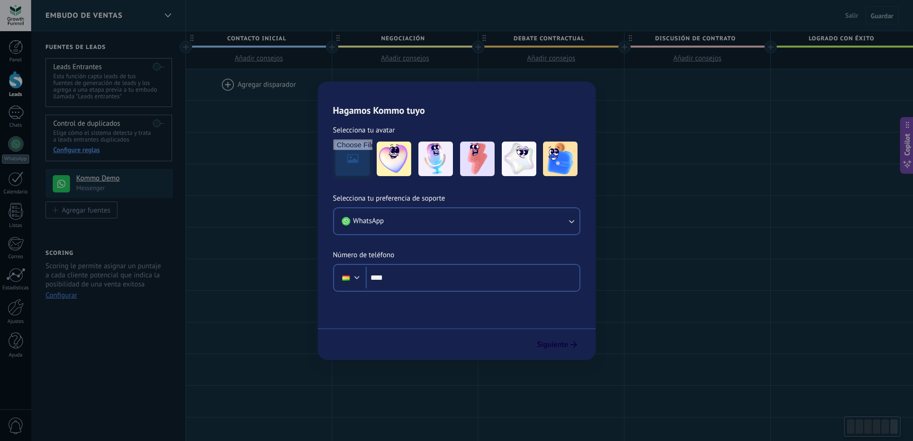
click at [223, 81] on div at bounding box center [259, 84] width 146 height 31
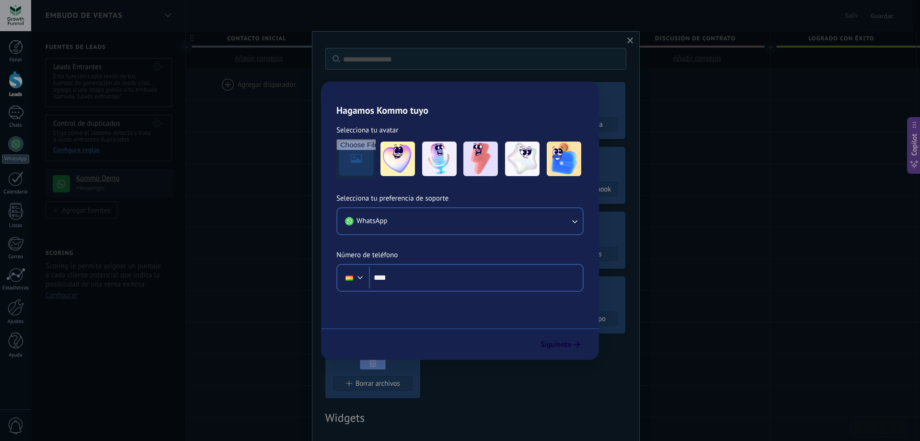
click at [155, 64] on label at bounding box center [159, 66] width 12 height 15
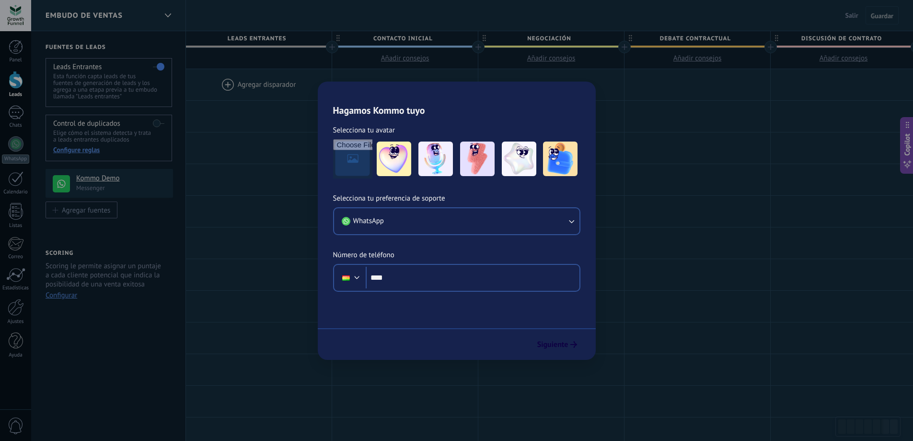
click at [223, 84] on div at bounding box center [259, 84] width 146 height 31
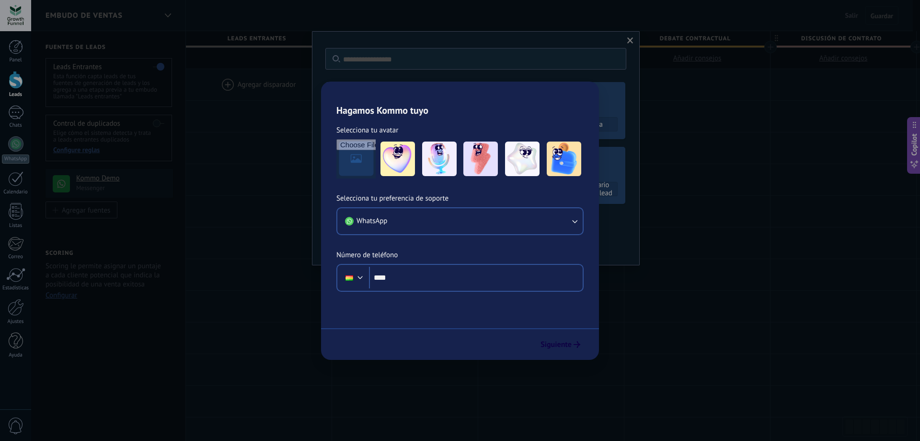
click at [224, 81] on div at bounding box center [259, 84] width 146 height 31
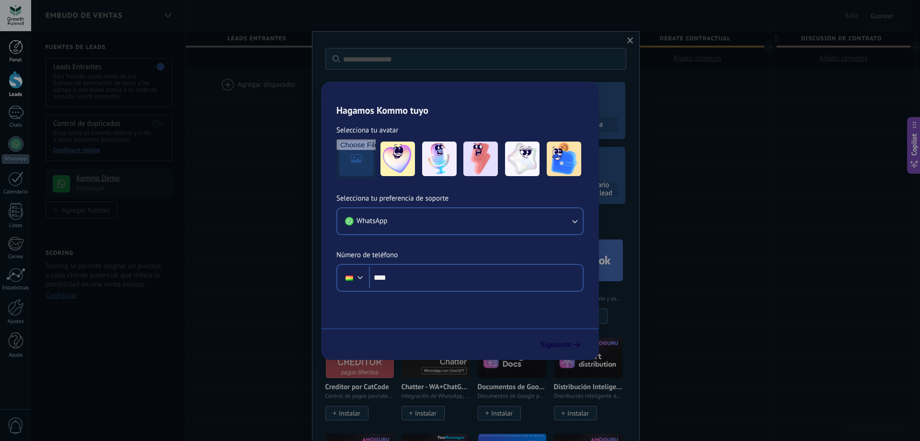
click at [13, 47] on div at bounding box center [16, 47] width 14 height 14
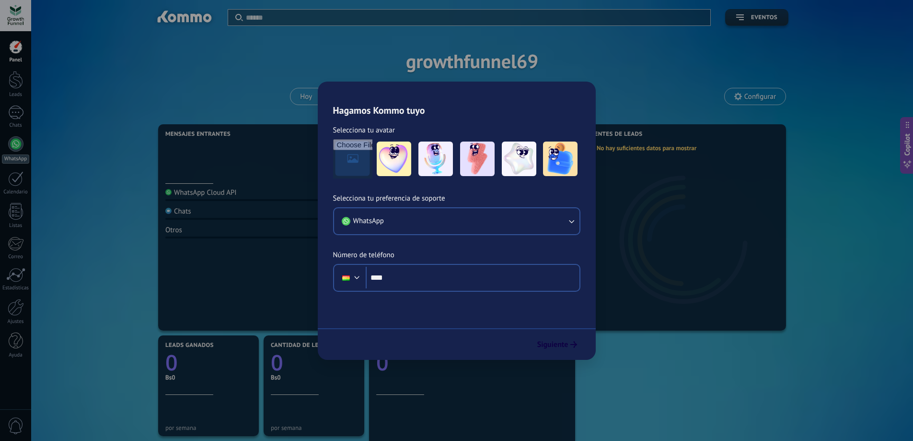
click at [15, 145] on div at bounding box center [15, 143] width 15 height 15
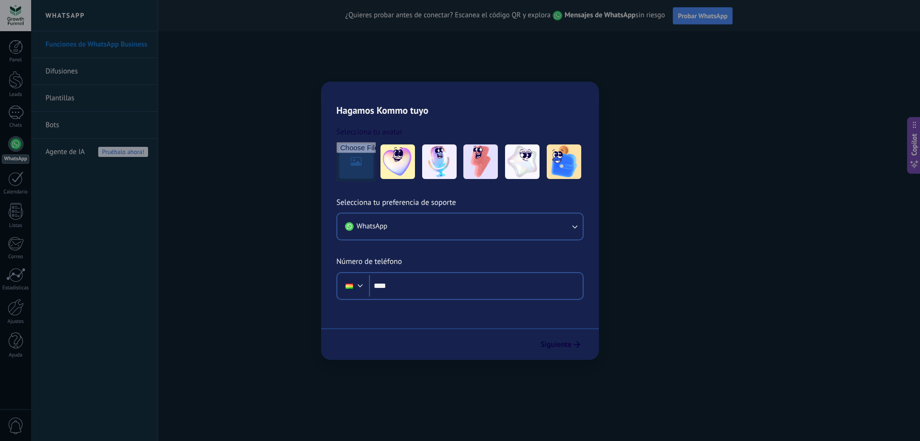
click at [98, 128] on link "Bots" at bounding box center [97, 125] width 103 height 27
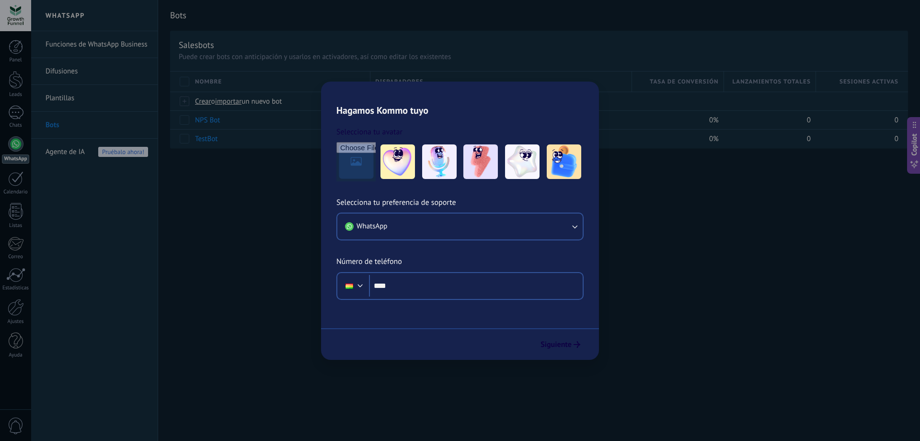
click at [62, 99] on link "Plantillas" at bounding box center [97, 98] width 103 height 27
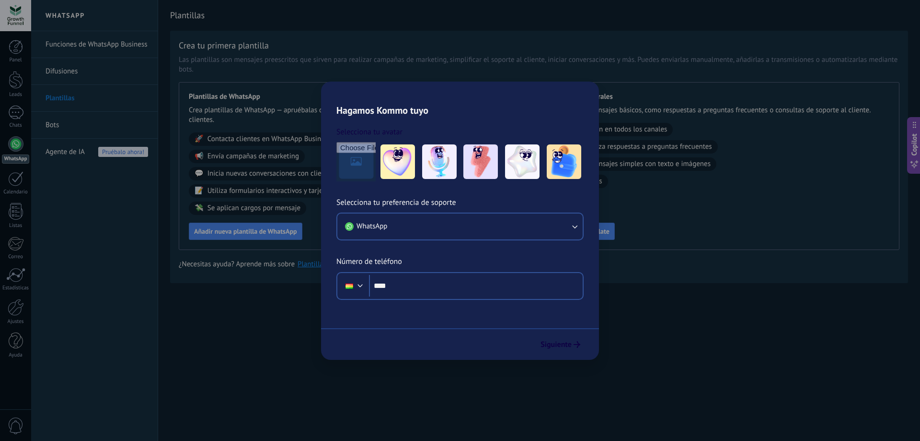
click at [105, 77] on link "Difusiones" at bounding box center [97, 71] width 103 height 27
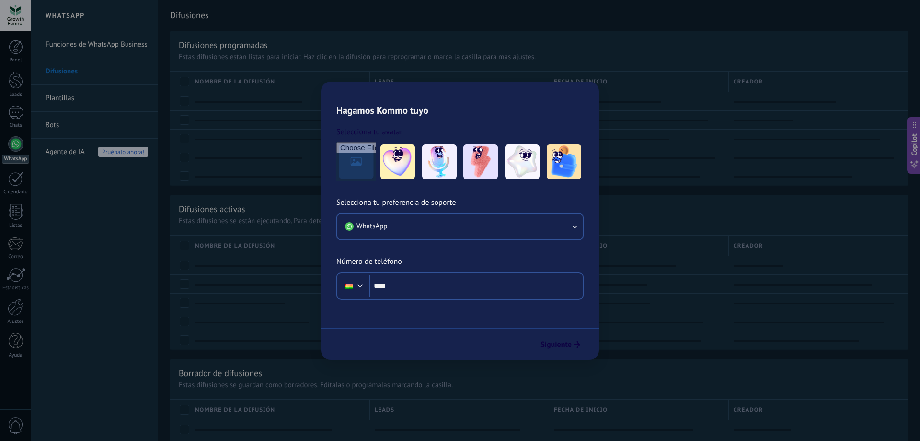
click at [103, 49] on link "Funciones de WhatsApp Business" at bounding box center [97, 44] width 103 height 27
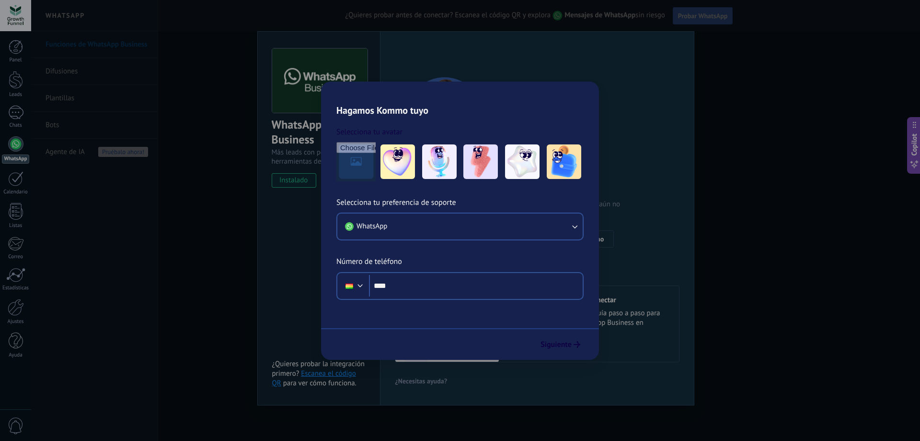
click at [693, 17] on span "Probar WhatsApp" at bounding box center [703, 16] width 50 height 9
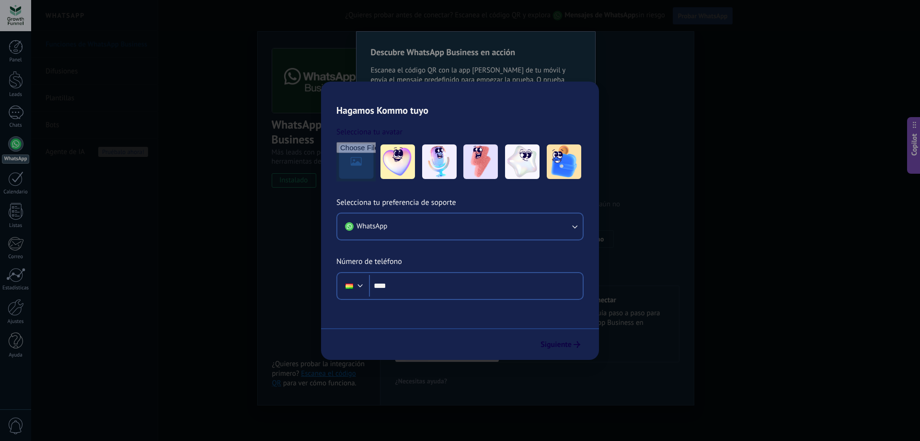
click at [684, 20] on button "Probar WhatsApp" at bounding box center [703, 15] width 60 height 17
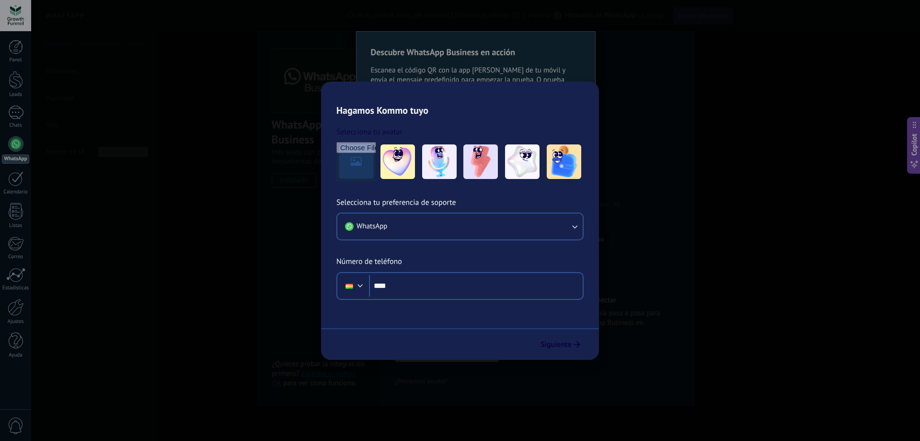
click at [52, 122] on link "Bots" at bounding box center [97, 125] width 103 height 27
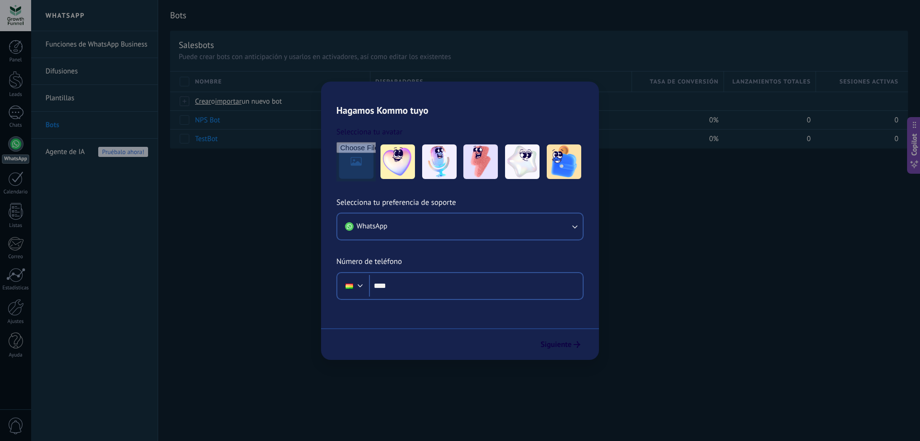
click at [59, 150] on span "Agente de IA" at bounding box center [65, 152] width 39 height 27
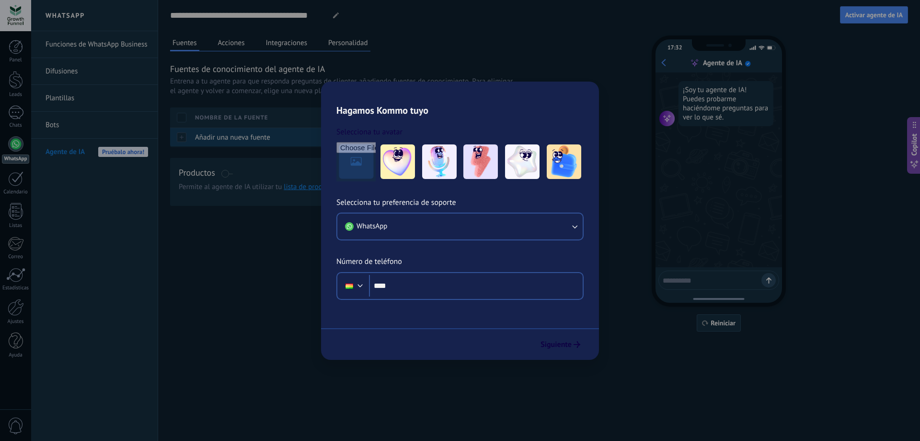
click at [179, 134] on div at bounding box center [180, 137] width 20 height 19
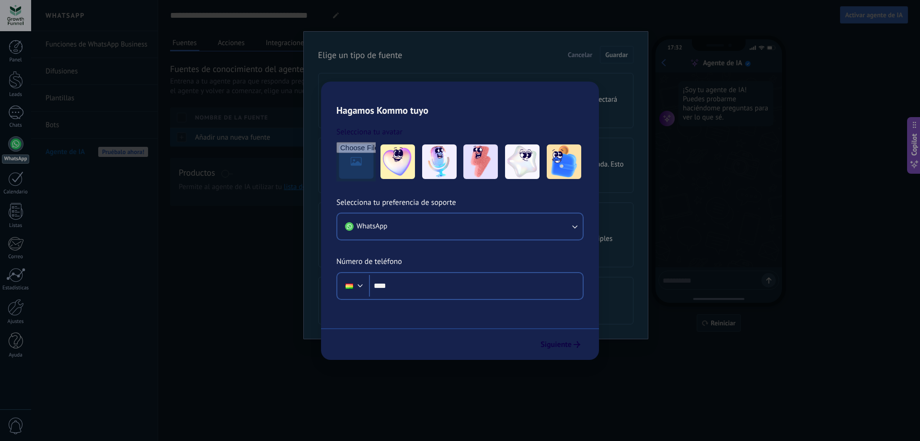
click at [224, 140] on span "Añadir una nueva fuente" at bounding box center [232, 137] width 75 height 9
click at [227, 173] on span at bounding box center [227, 174] width 12 height 8
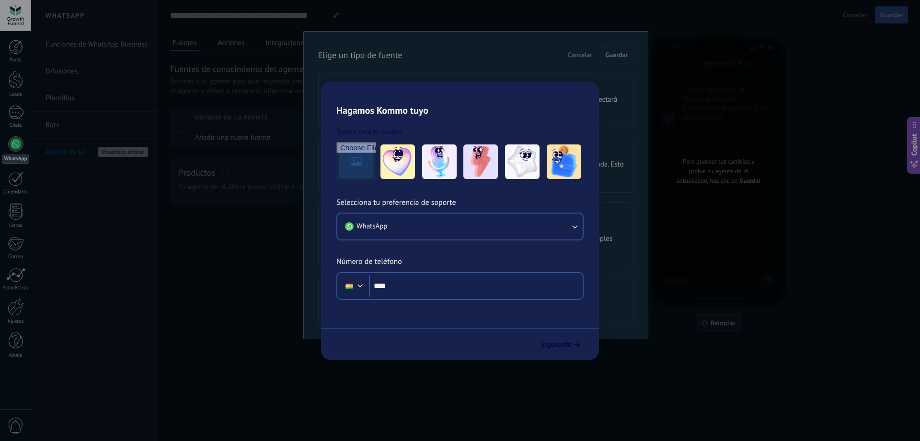
click at [228, 173] on span at bounding box center [227, 174] width 12 height 8
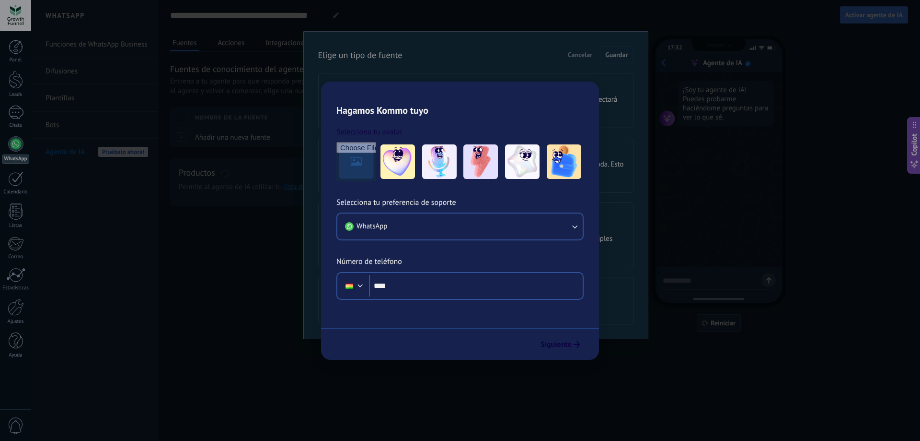
click at [225, 49] on button "Acciones" at bounding box center [232, 42] width 32 height 14
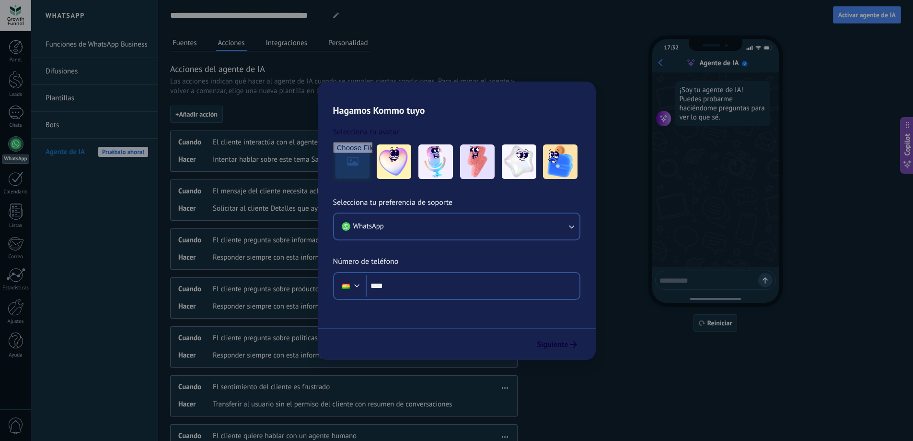
click at [284, 53] on div "Fuentes Acciones Integraciones Personalidad Acciones del agente de IA Las accio…" at bounding box center [344, 298] width 348 height 527
click at [288, 43] on button "Integraciones" at bounding box center [287, 42] width 46 height 14
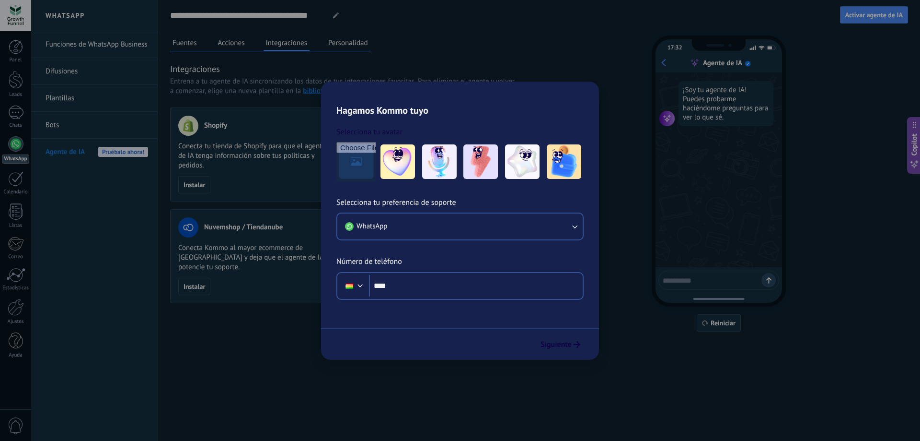
click at [346, 39] on button "Personalidad" at bounding box center [348, 42] width 45 height 14
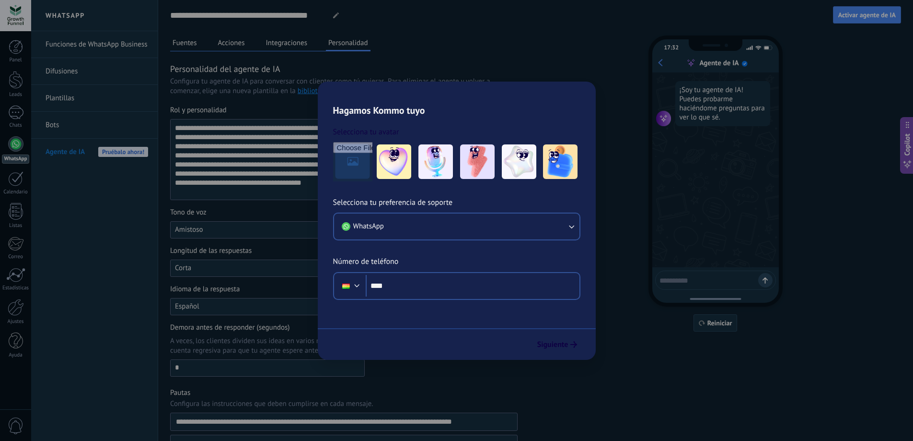
click at [189, 42] on button "Fuentes" at bounding box center [184, 42] width 29 height 14
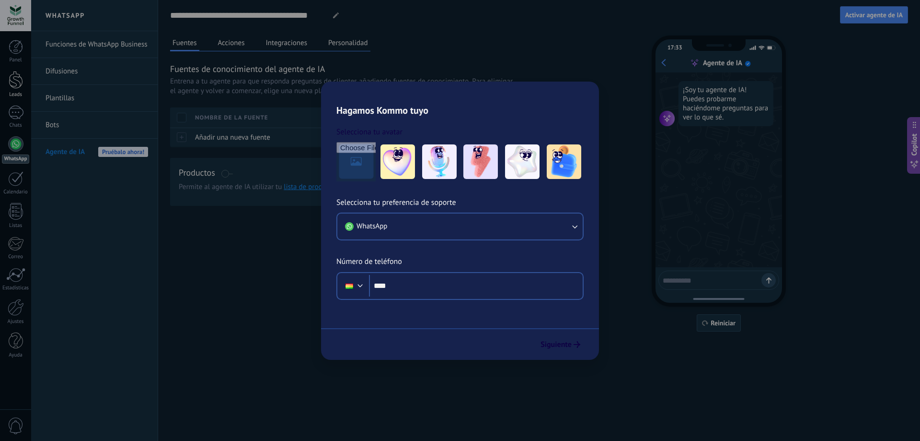
click at [15, 80] on div at bounding box center [16, 80] width 14 height 18
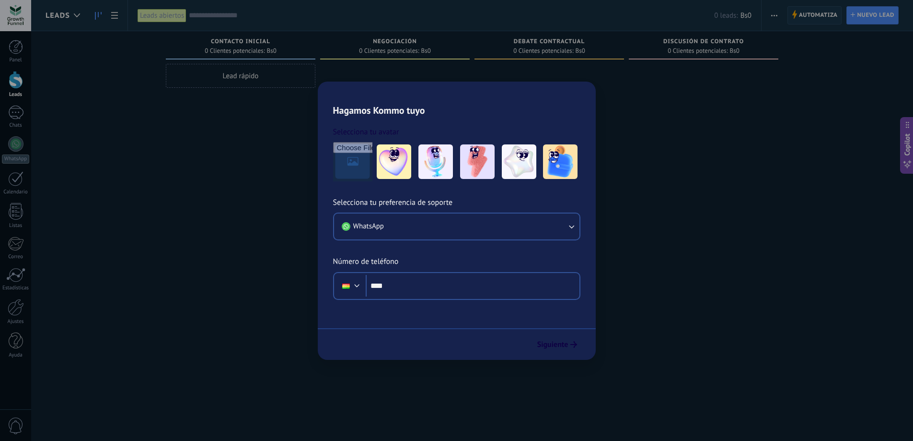
click at [809, 13] on span "Automatiza" at bounding box center [818, 15] width 39 height 17
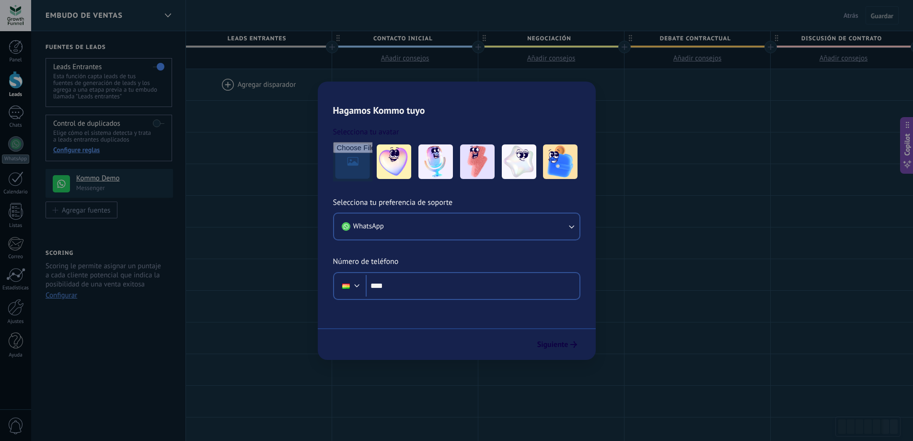
click at [222, 83] on div at bounding box center [259, 84] width 146 height 31
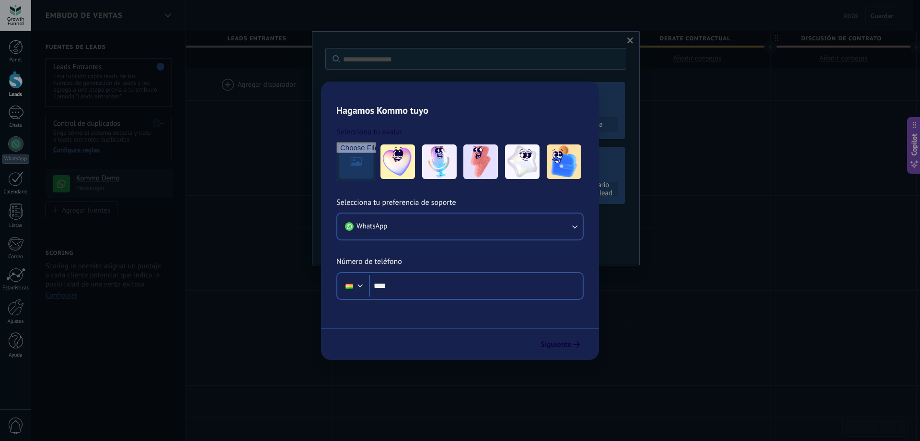
click at [223, 83] on div at bounding box center [259, 84] width 146 height 31
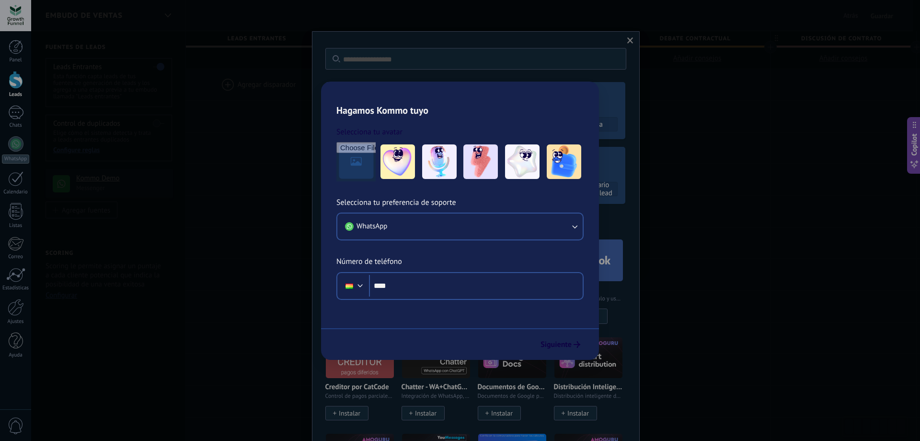
click at [856, 12] on span "Atrás" at bounding box center [851, 15] width 15 height 9
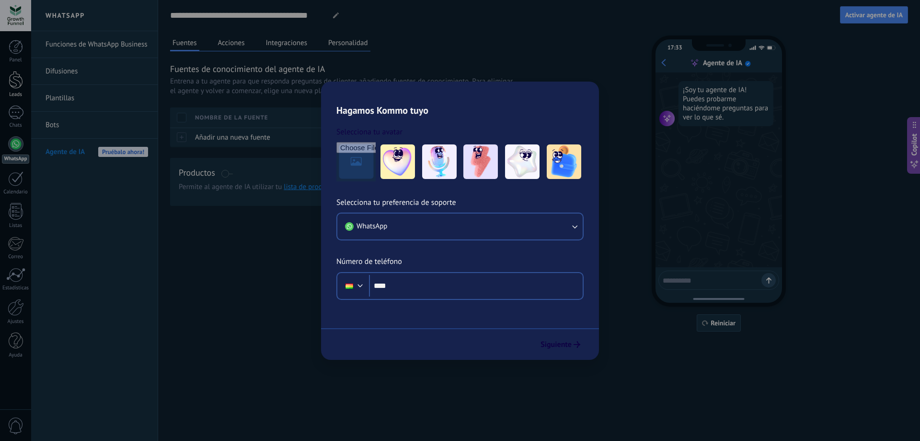
click at [22, 81] on div at bounding box center [16, 80] width 14 height 18
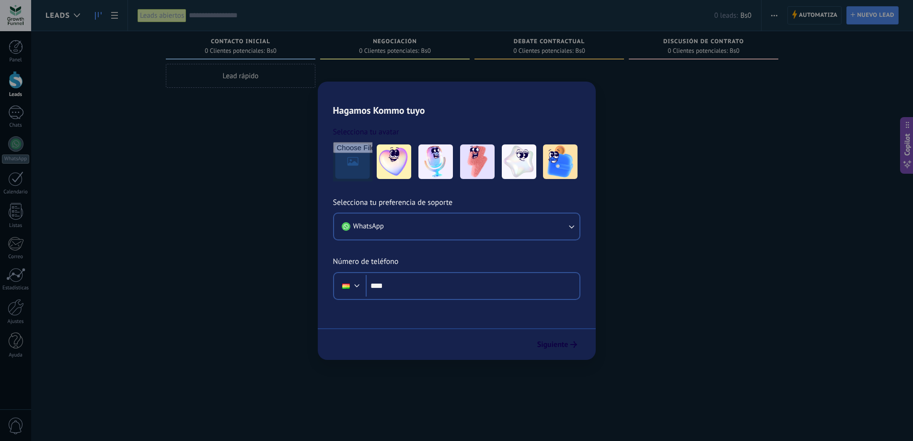
click at [864, 14] on span "Nuevo lead" at bounding box center [875, 15] width 37 height 17
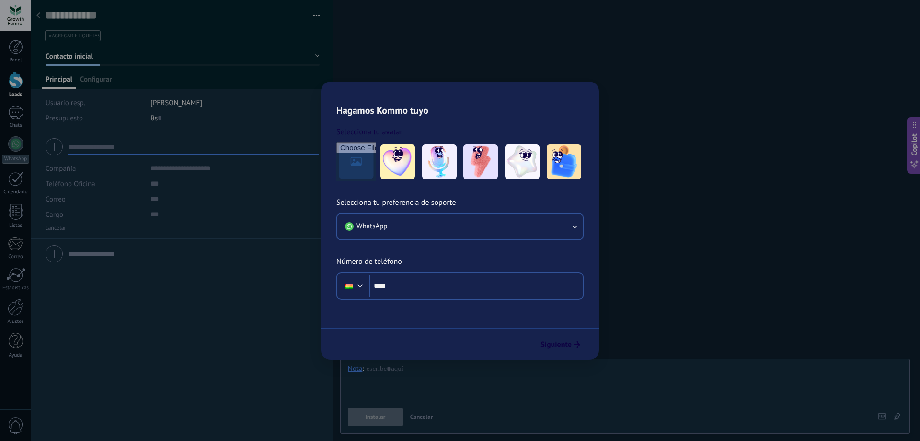
click at [51, 144] on div at bounding box center [183, 147] width 274 height 24
click at [118, 151] on input "text" at bounding box center [193, 146] width 251 height 15
click at [99, 79] on span "Configurar" at bounding box center [96, 82] width 32 height 14
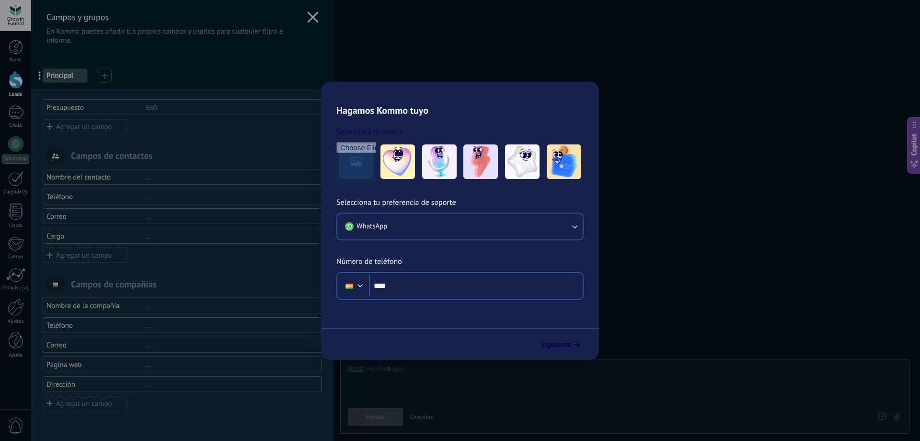
click at [309, 16] on use at bounding box center [312, 17] width 11 height 11
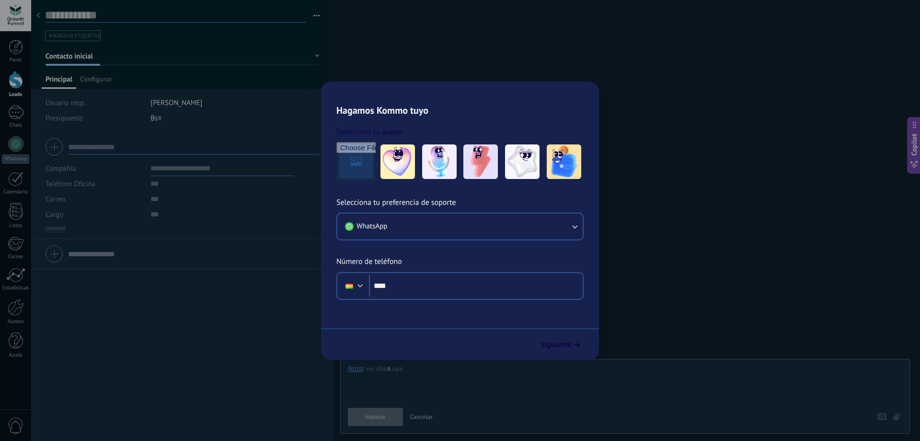
click at [81, 11] on input "text" at bounding box center [175, 15] width 261 height 14
click at [86, 36] on span "#agregar etiquetas" at bounding box center [74, 36] width 51 height 7
click at [89, 18] on input "text" at bounding box center [175, 15] width 261 height 14
click at [90, 12] on input "text" at bounding box center [175, 15] width 261 height 14
click at [17, 319] on div "Ajustes" at bounding box center [16, 321] width 28 height 6
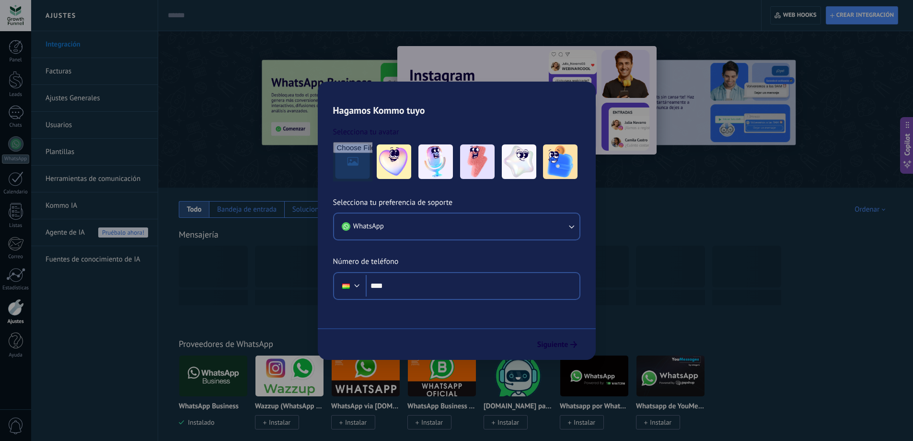
click at [513, 203] on div "Instalado" at bounding box center [520, 209] width 54 height 17
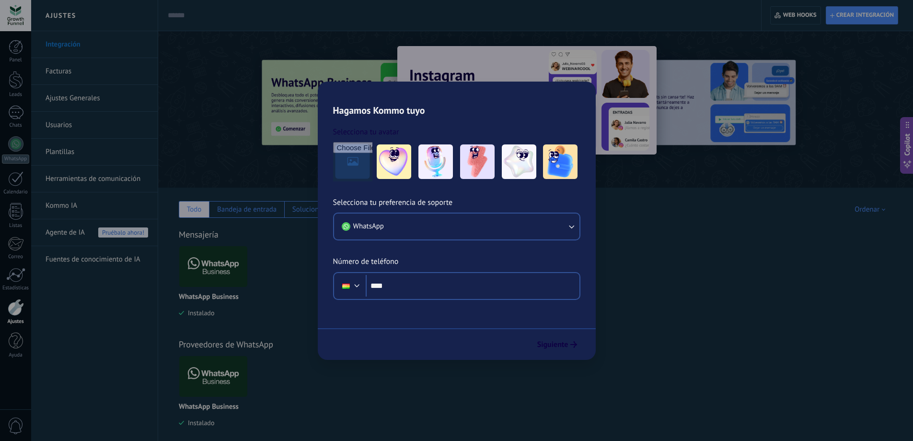
click at [196, 209] on div "Todo" at bounding box center [194, 209] width 15 height 9
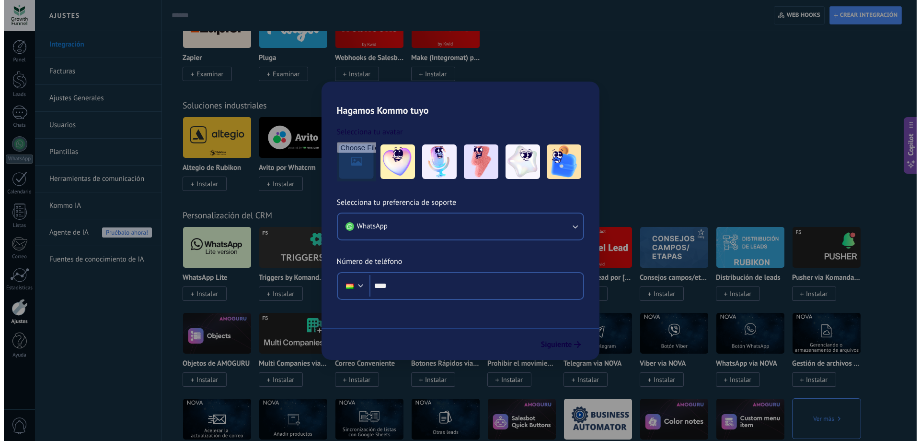
scroll to position [1630, 0]
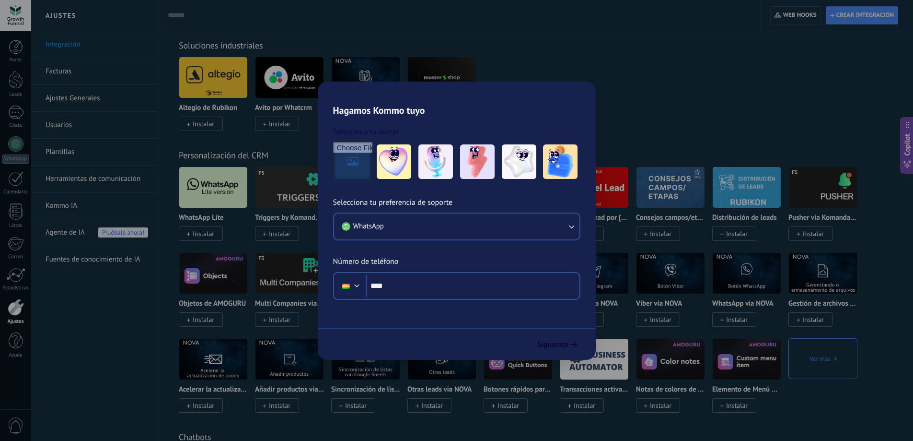
click at [201, 234] on span "Instalar" at bounding box center [204, 233] width 22 height 9
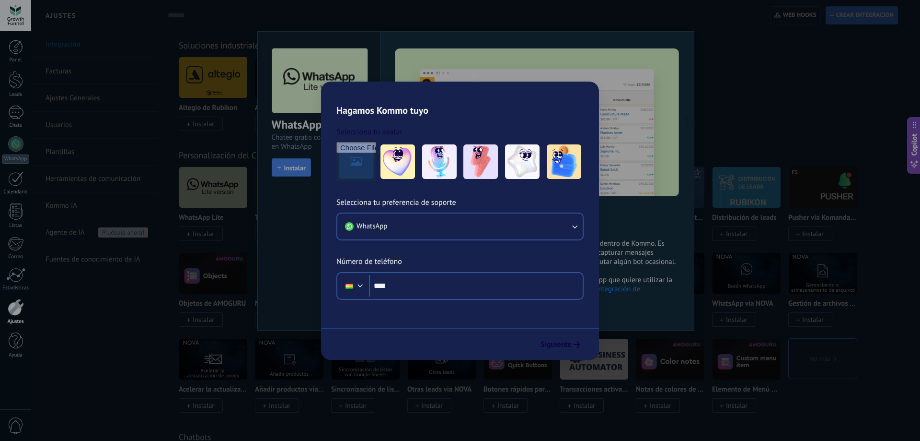
click at [209, 235] on span "Instalar" at bounding box center [204, 233] width 22 height 9
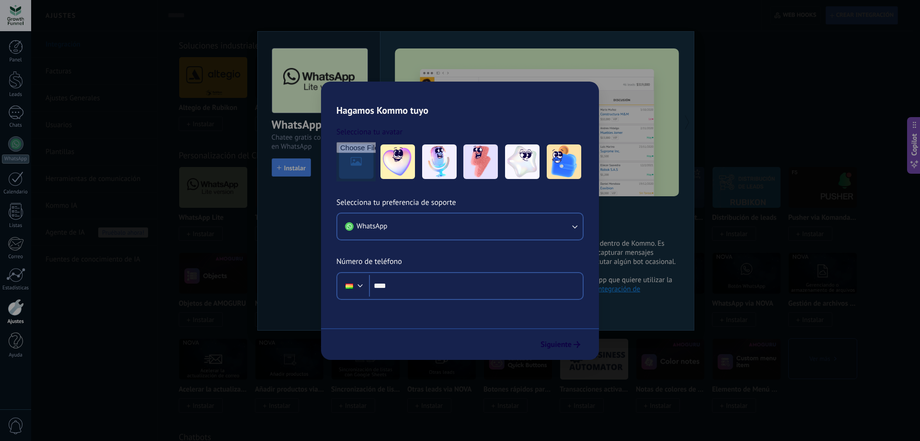
click at [211, 201] on img at bounding box center [213, 187] width 68 height 46
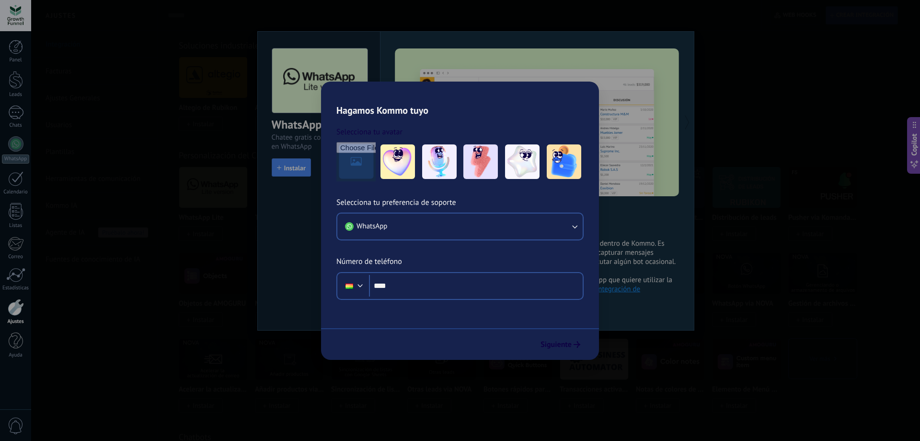
click at [192, 237] on span "Instalar" at bounding box center [201, 233] width 44 height 14
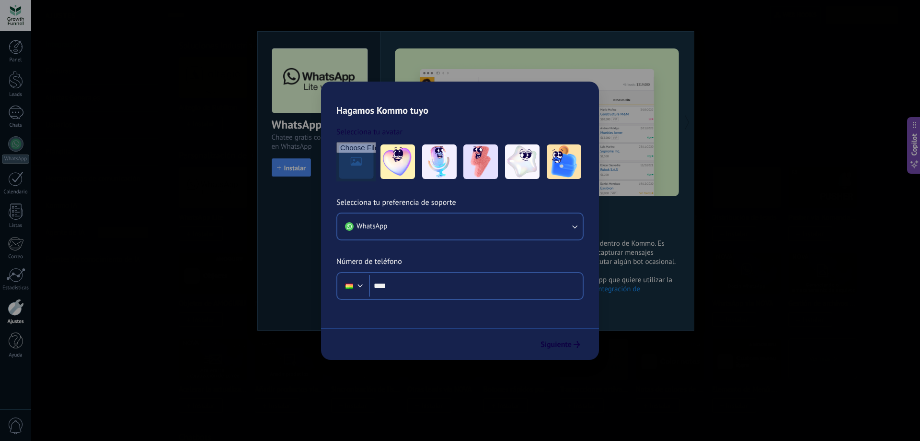
click at [195, 232] on span "Instalar" at bounding box center [204, 233] width 22 height 9
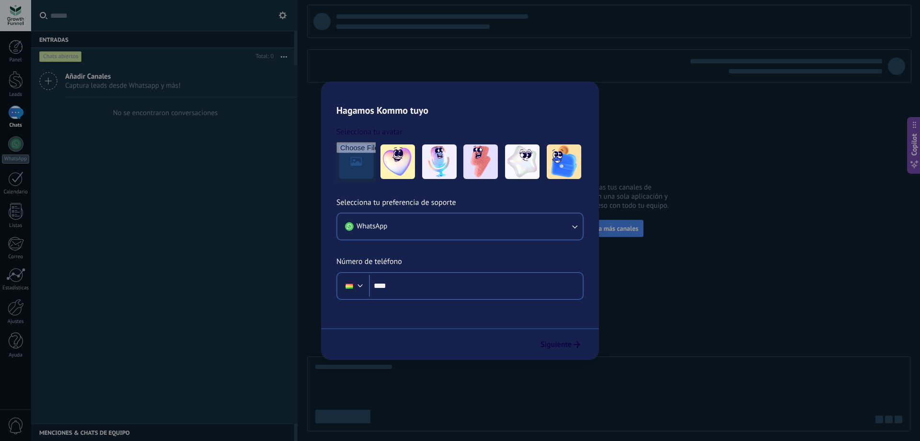
click at [9, 24] on div at bounding box center [15, 15] width 31 height 31
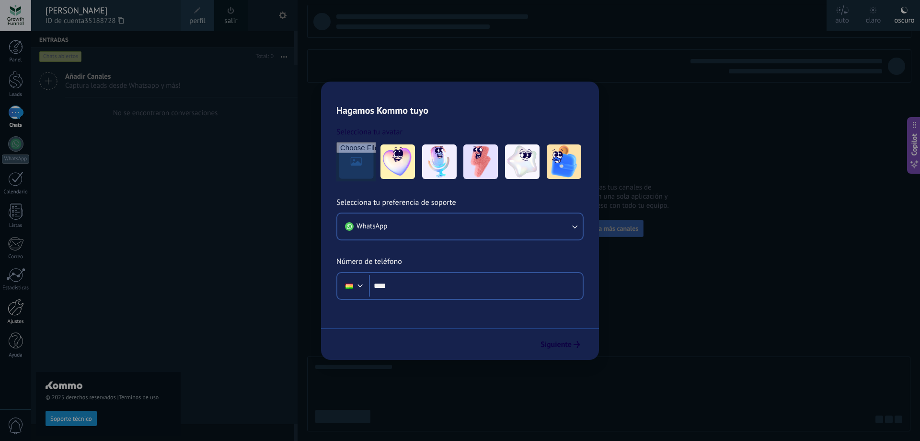
click at [8, 303] on div at bounding box center [16, 307] width 16 height 17
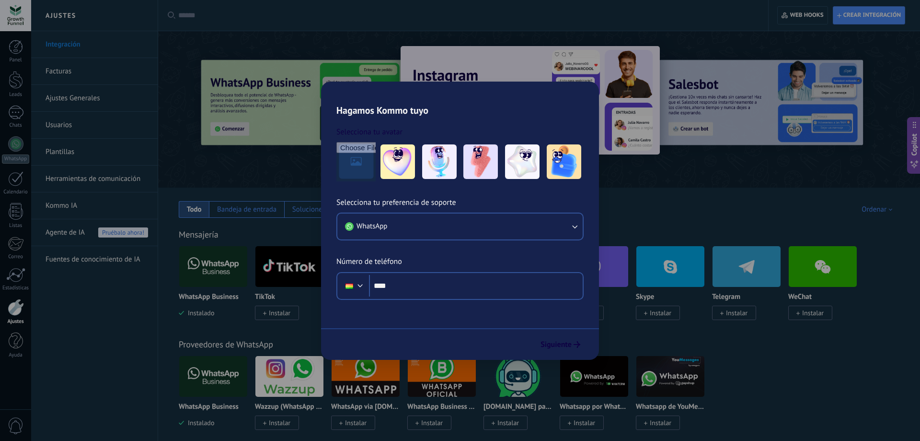
click at [506, 312] on span "Instalar" at bounding box center [509, 312] width 22 height 9
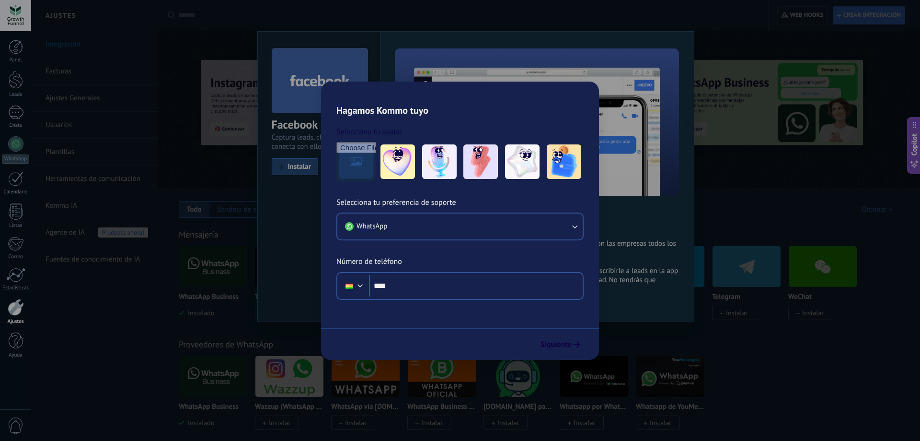
click at [509, 209] on div "Instalado" at bounding box center [520, 209] width 54 height 17
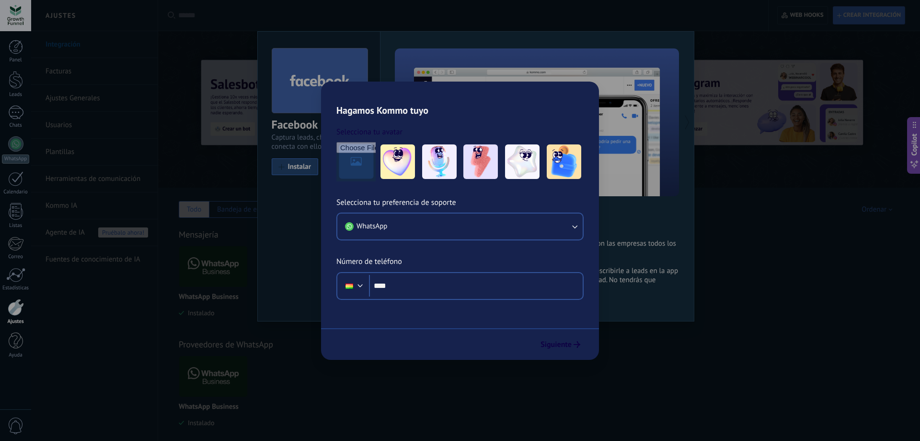
click at [185, 205] on div "Todo" at bounding box center [194, 209] width 30 height 17
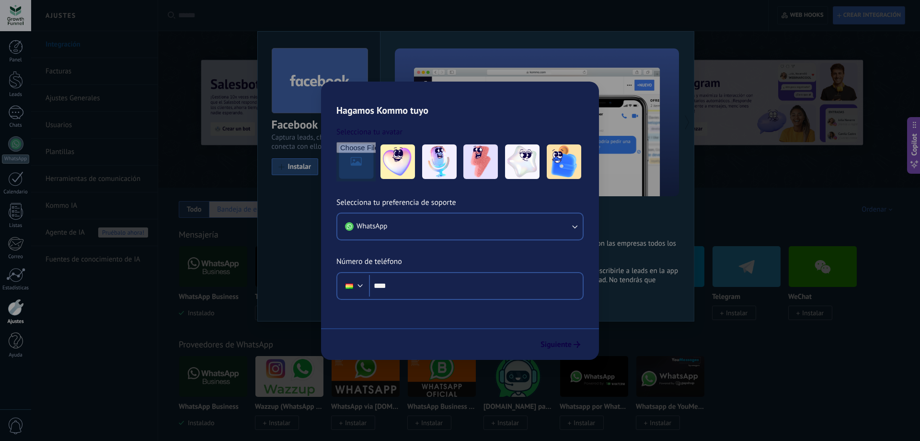
click at [258, 214] on div "Bandeja de entrada" at bounding box center [246, 209] width 75 height 17
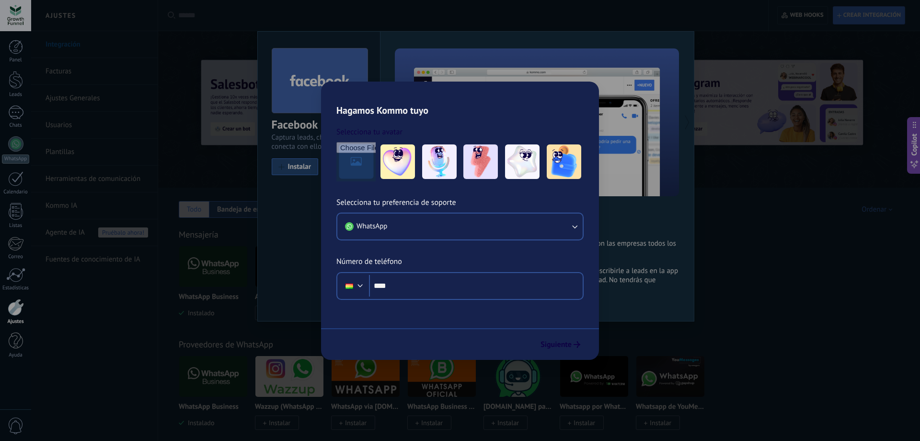
click at [206, 211] on div "Todo" at bounding box center [194, 209] width 30 height 17
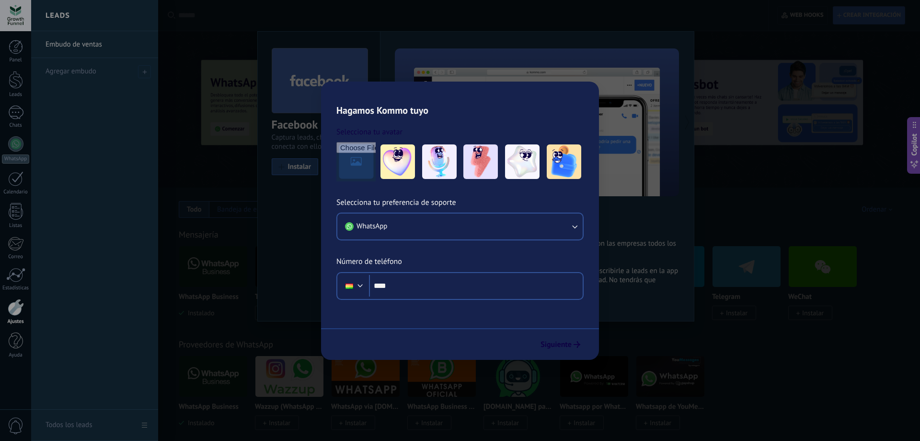
click at [640, 204] on div at bounding box center [491, 220] width 920 height 441
